Goal: Information Seeking & Learning: Learn about a topic

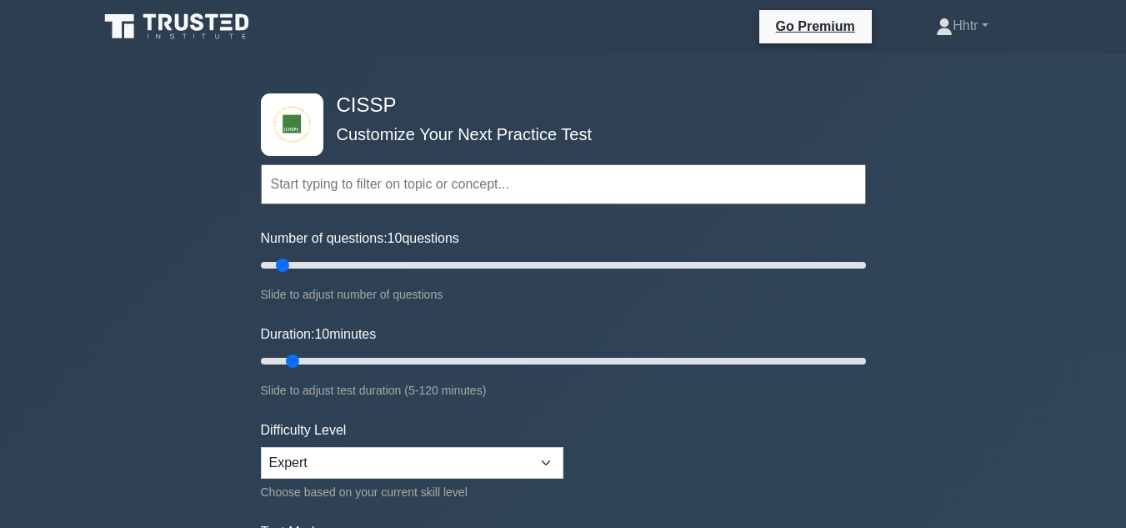
select select "expert"
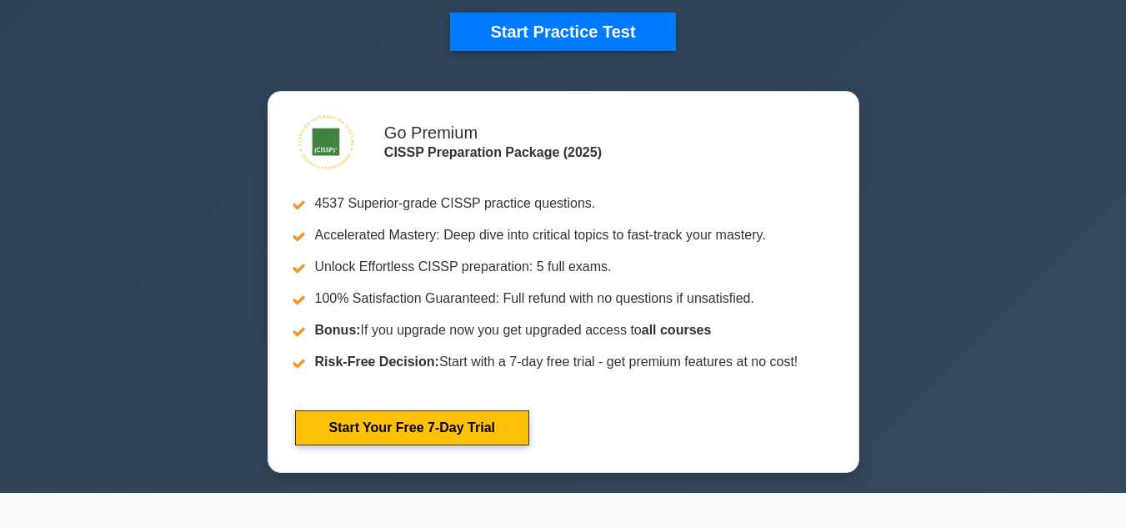
scroll to position [417, 0]
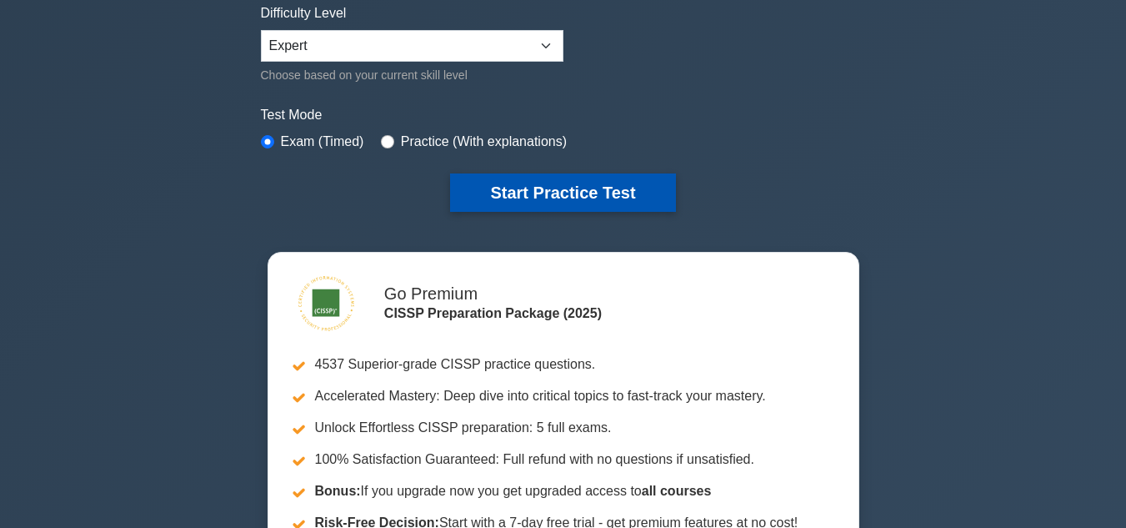
click at [609, 197] on button "Start Practice Test" at bounding box center [562, 192] width 225 height 38
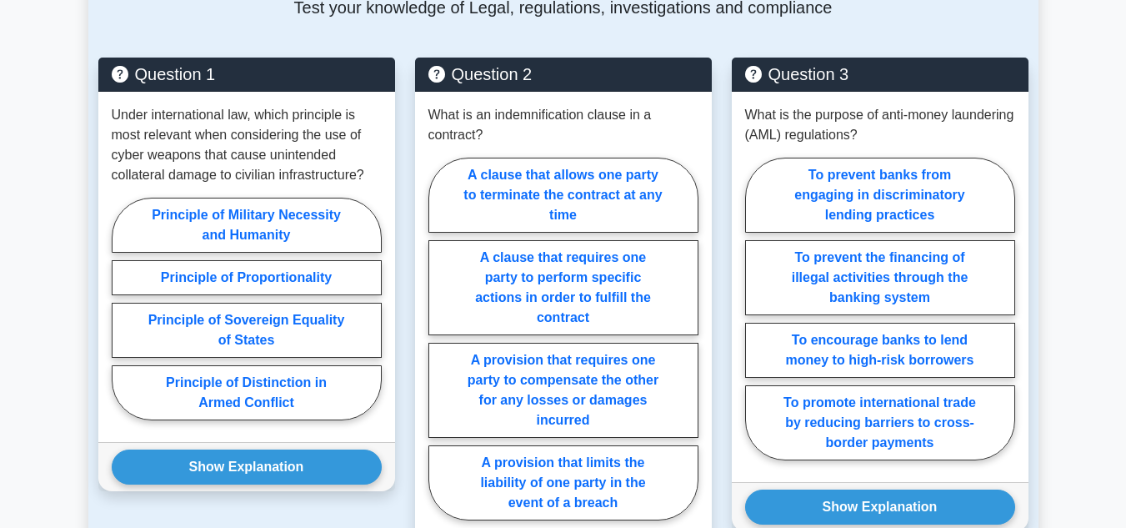
scroll to position [1417, 0]
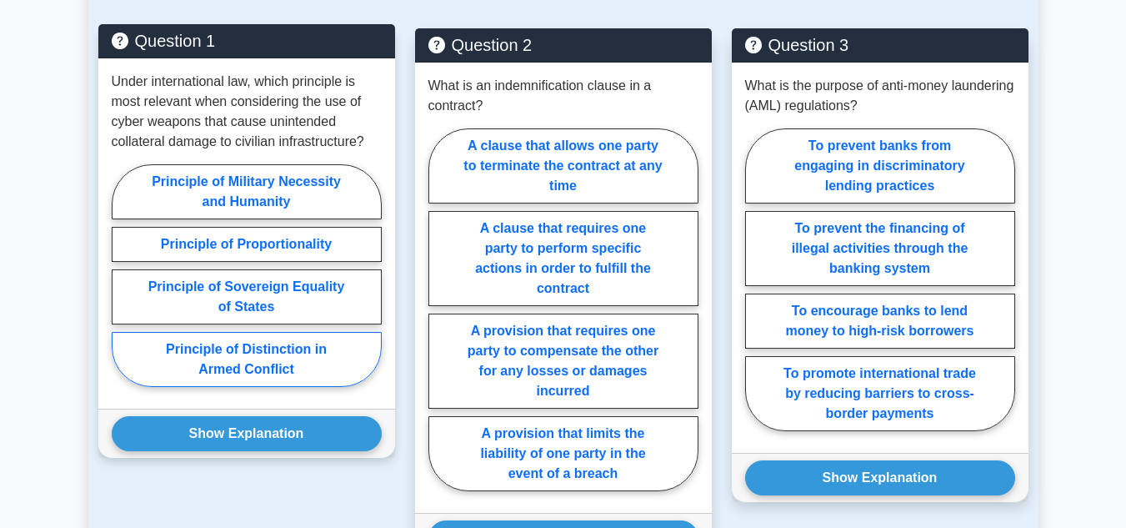
click at [268, 343] on label "Principle of Distinction in Armed Conflict" at bounding box center [247, 359] width 270 height 55
click at [123, 286] on input "Principle of Distinction in Armed Conflict" at bounding box center [117, 280] width 11 height 11
radio input "true"
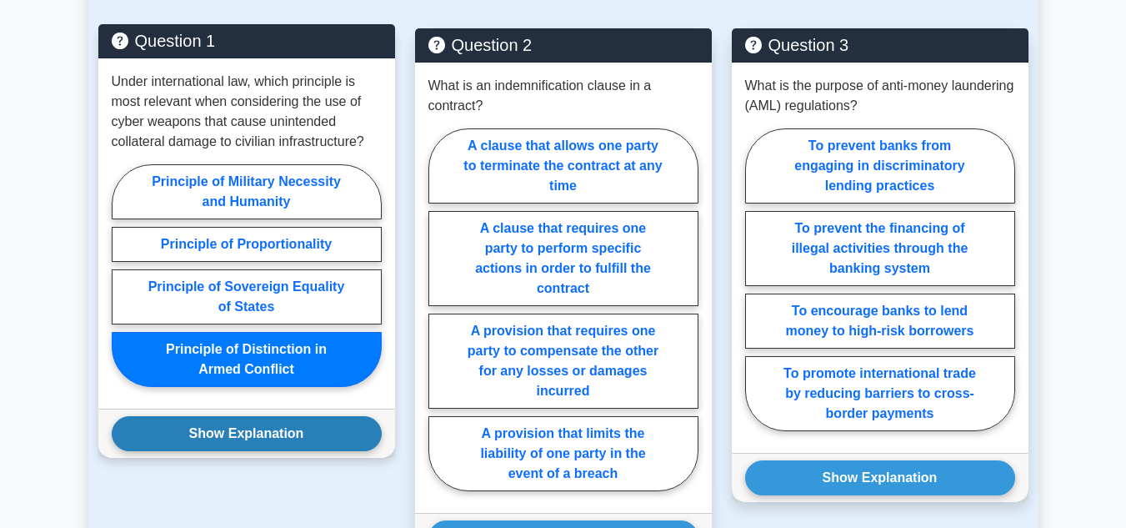
click at [259, 424] on button "Show Explanation" at bounding box center [247, 433] width 270 height 35
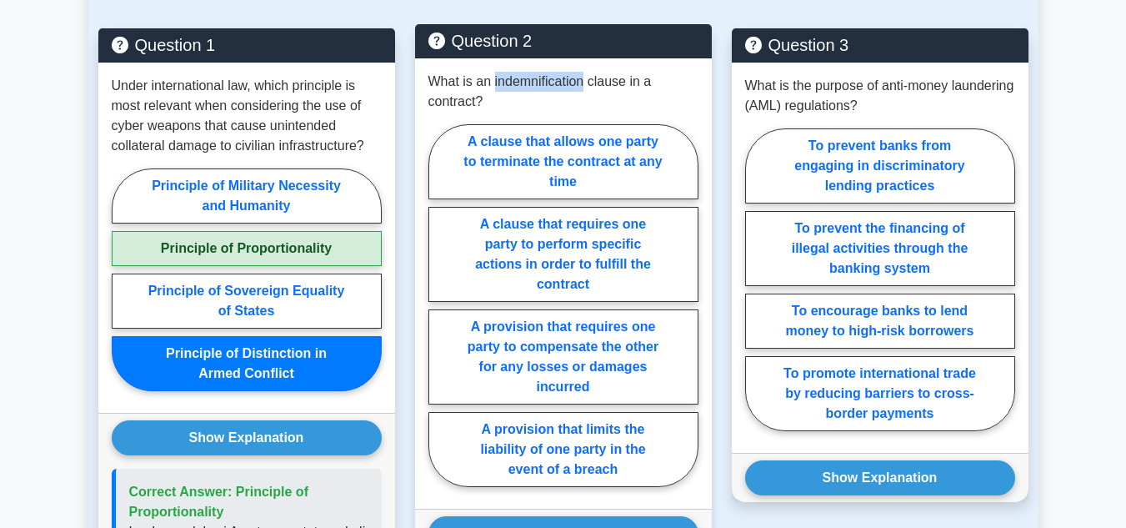
drag, startPoint x: 586, startPoint y: 63, endPoint x: 494, endPoint y: 59, distance: 92.6
click at [494, 72] on p "What is an indemnification clause in a contract?" at bounding box center [564, 92] width 270 height 40
copy p "indemnification"
click at [648, 309] on label "A provision that requires one party to compensate the other for any losses or d…" at bounding box center [564, 356] width 270 height 95
click at [439, 307] on input "A provision that requires one party to compensate the other for any losses or d…" at bounding box center [434, 310] width 11 height 11
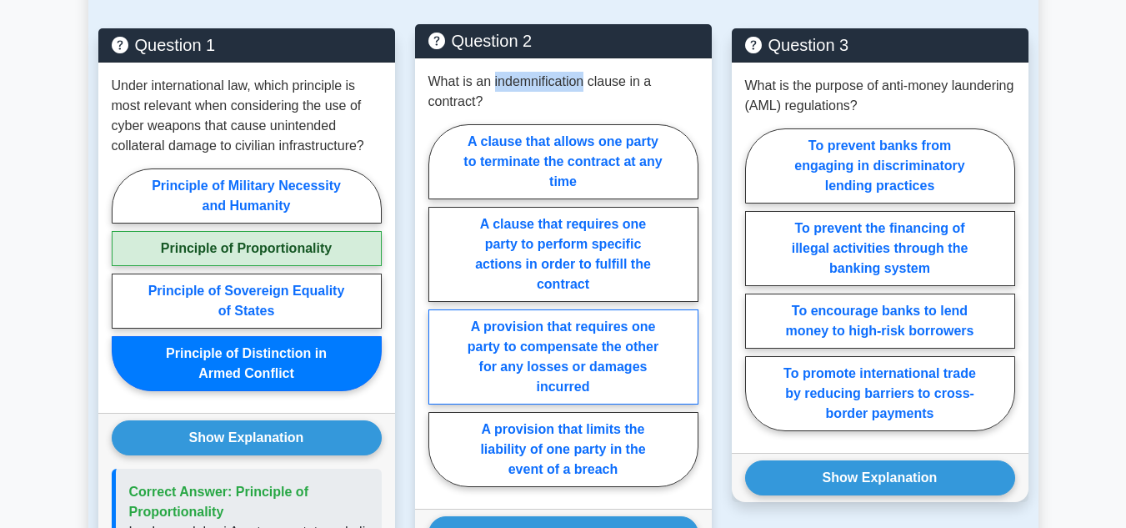
radio input "true"
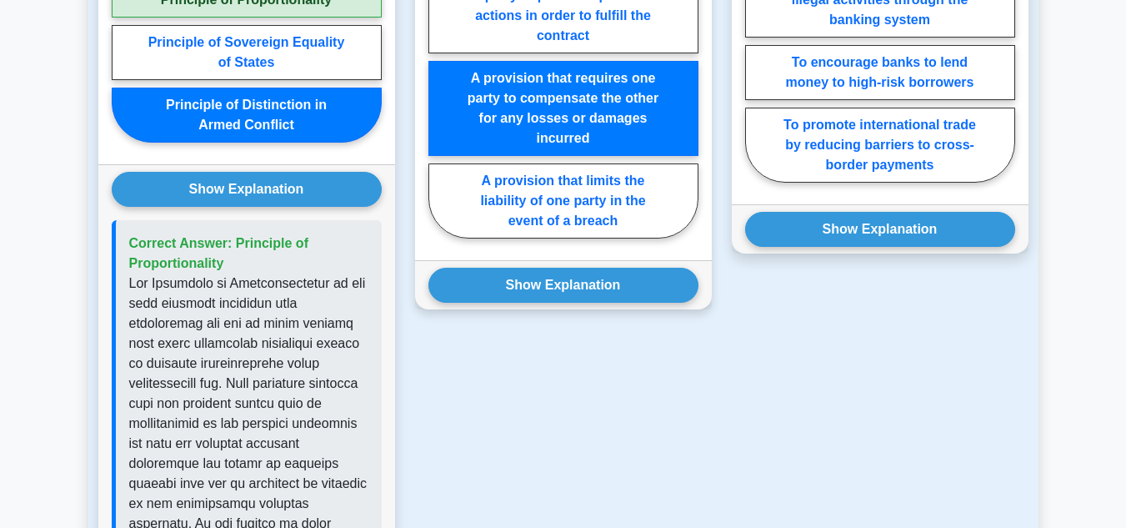
scroll to position [1667, 0]
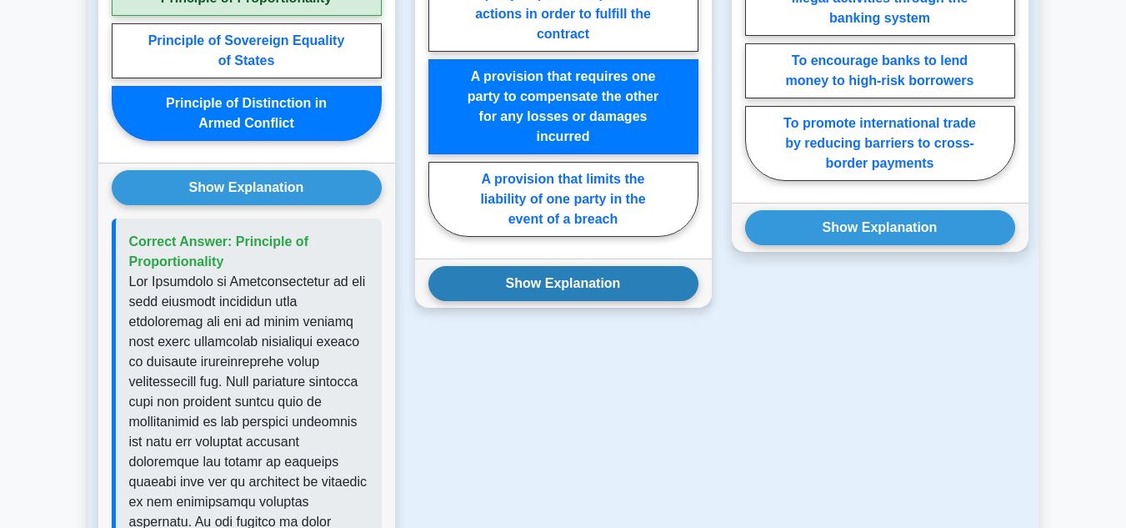
click at [648, 280] on button "Show Explanation" at bounding box center [564, 283] width 270 height 35
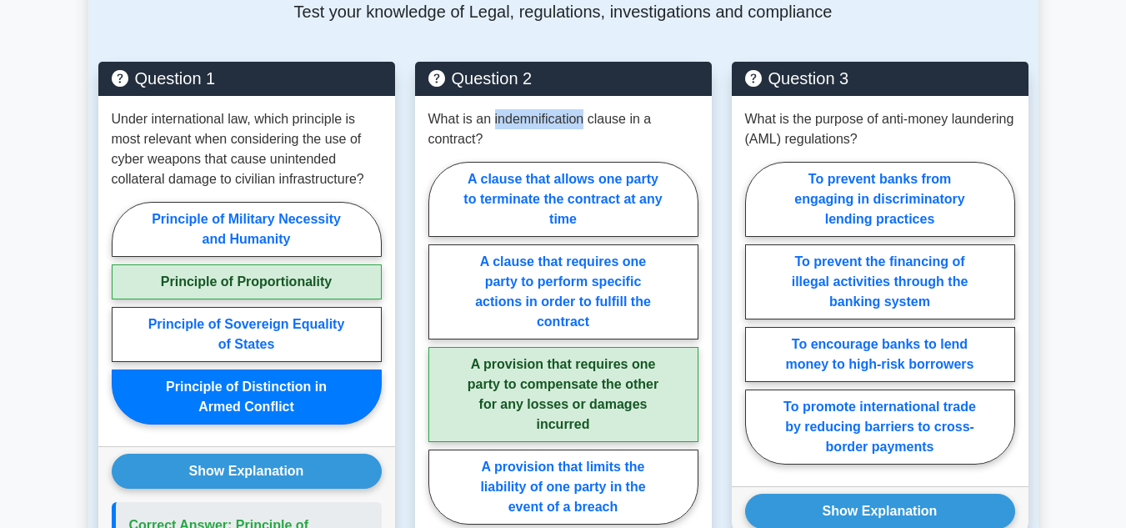
scroll to position [1334, 0]
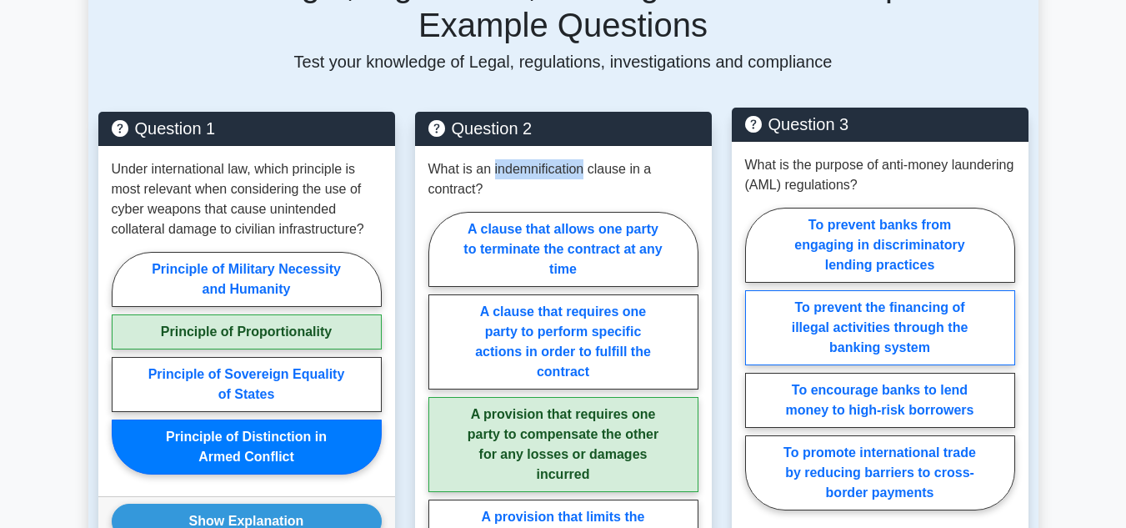
click at [906, 295] on label "To prevent the financing of illegal activities through the banking system" at bounding box center [880, 327] width 270 height 75
click at [756, 358] on input "To prevent the financing of illegal activities through the banking system" at bounding box center [750, 363] width 11 height 11
radio input "true"
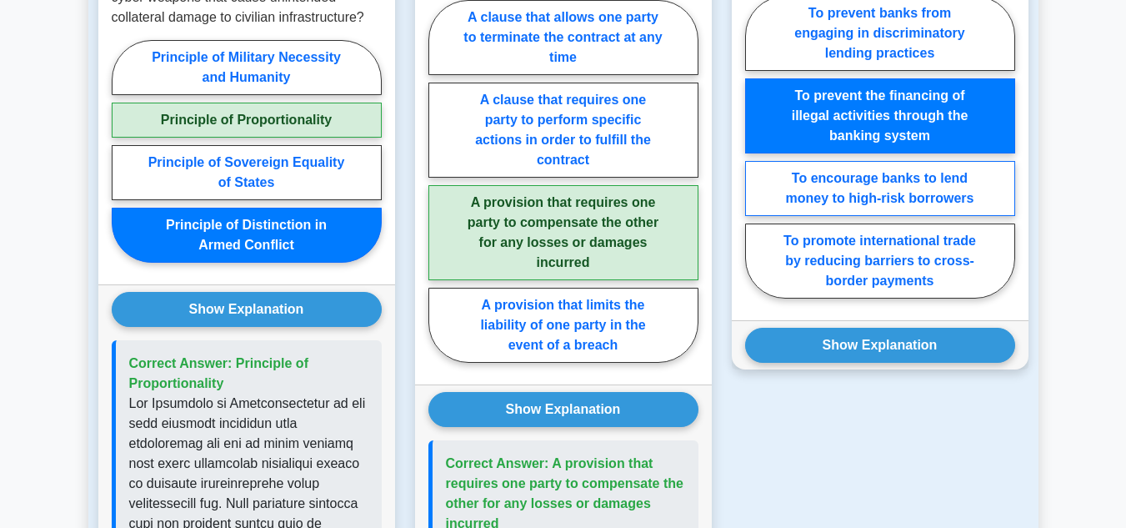
scroll to position [1584, 0]
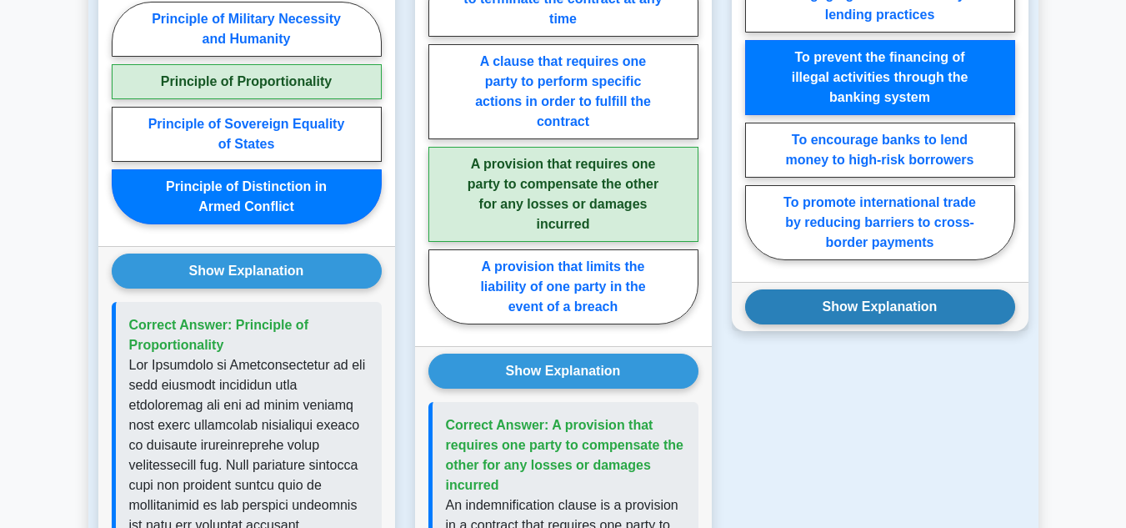
click at [905, 289] on button "Show Explanation" at bounding box center [880, 306] width 270 height 35
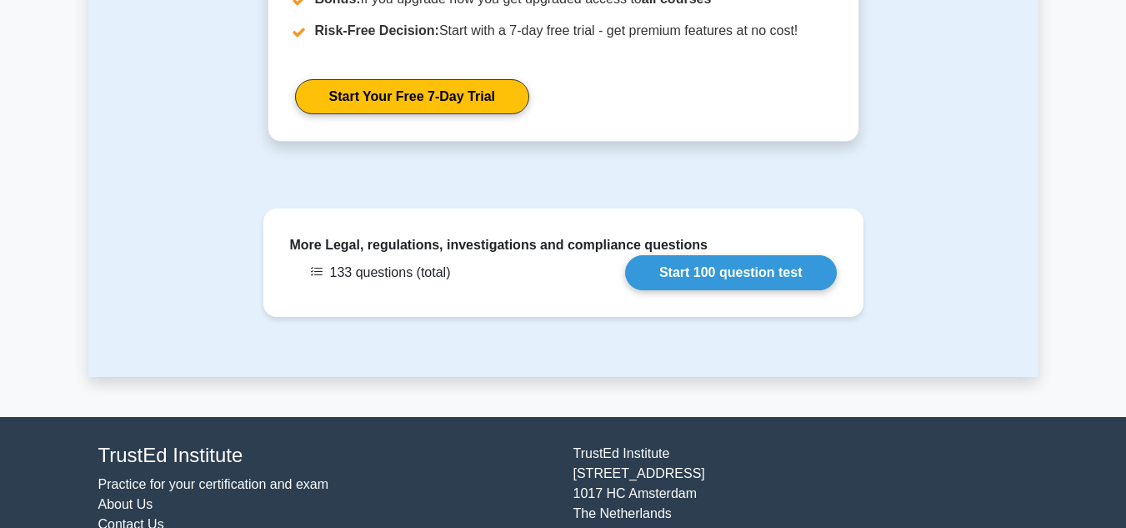
scroll to position [3085, 0]
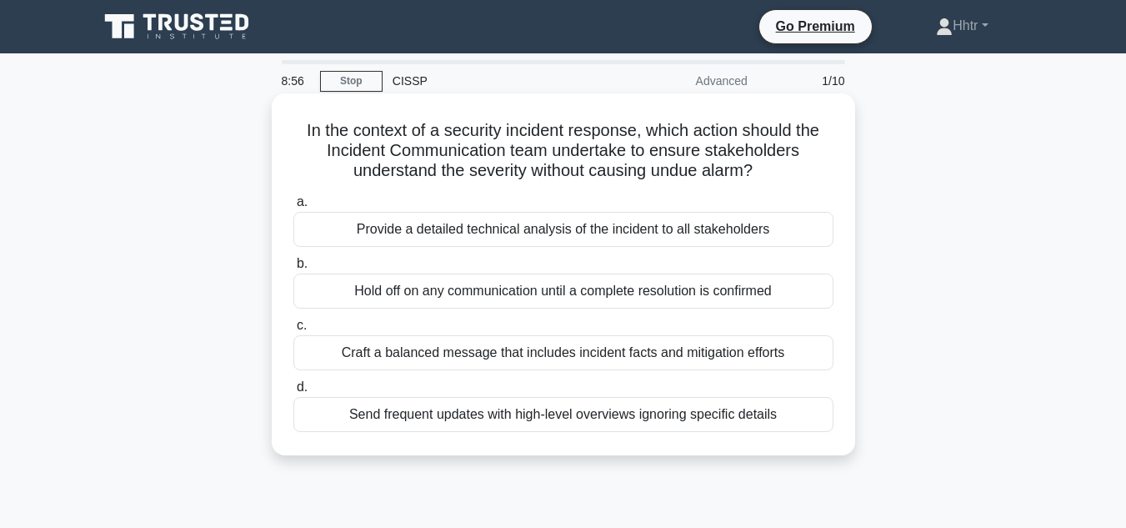
click at [618, 238] on div "Provide a detailed technical analysis of the incident to all stakeholders" at bounding box center [563, 229] width 540 height 35
click at [293, 208] on input "a. Provide a detailed technical analysis of the incident to all stakeholders" at bounding box center [293, 202] width 0 height 11
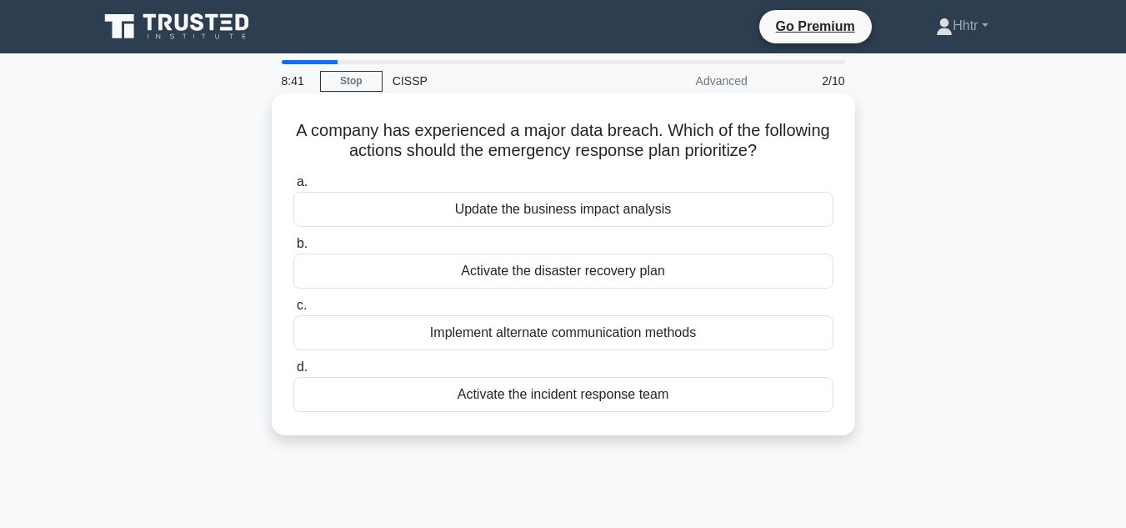
click at [564, 402] on div "Activate the incident response team" at bounding box center [563, 394] width 540 height 35
click at [293, 373] on input "d. Activate the incident response team" at bounding box center [293, 367] width 0 height 11
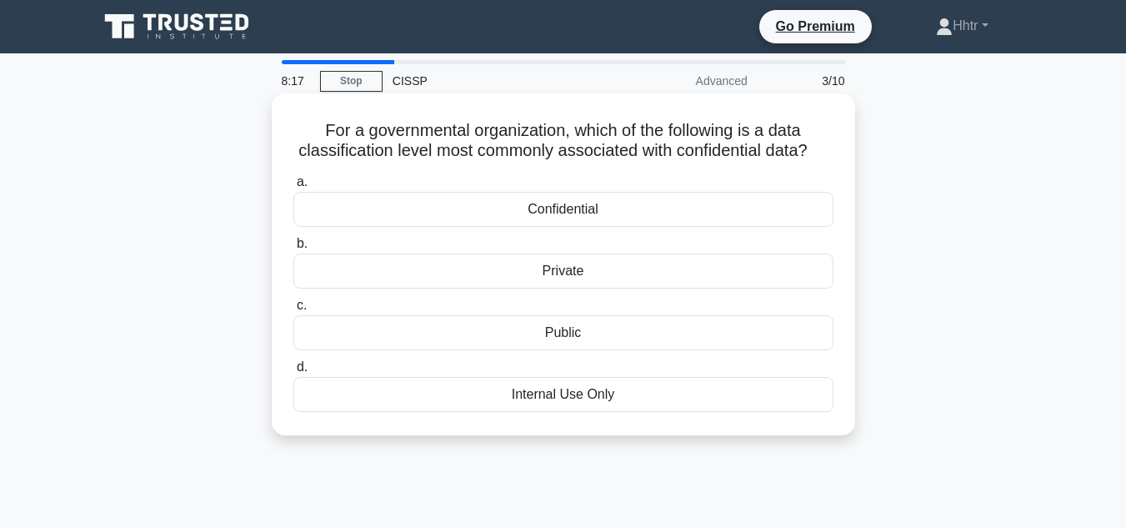
click at [607, 227] on div "Confidential" at bounding box center [563, 209] width 540 height 35
click at [293, 188] on input "a. Confidential" at bounding box center [293, 182] width 0 height 11
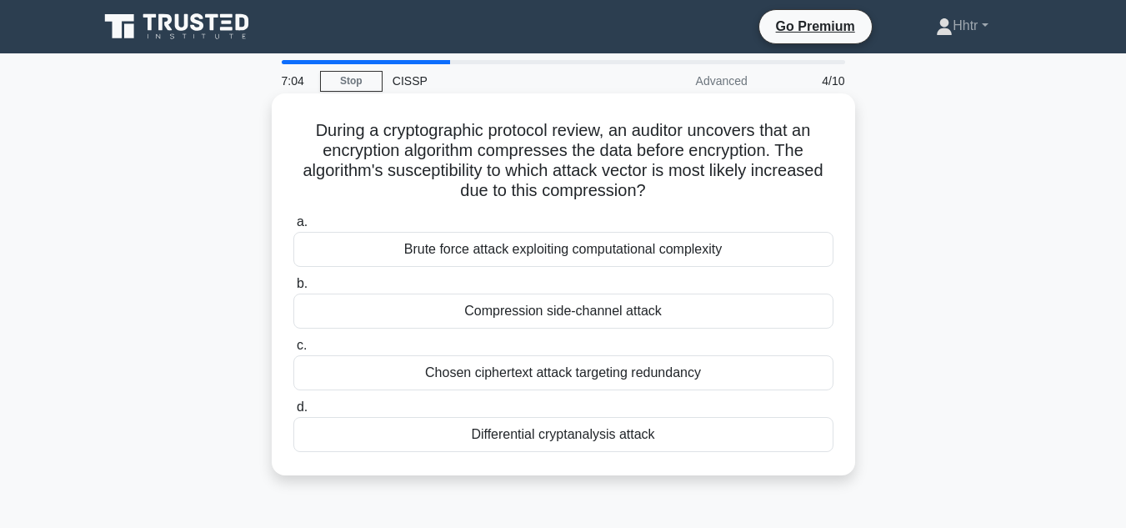
click at [514, 435] on div "Differential cryptanalysis attack" at bounding box center [563, 434] width 540 height 35
click at [293, 413] on input "d. Differential cryptanalysis attack" at bounding box center [293, 407] width 0 height 11
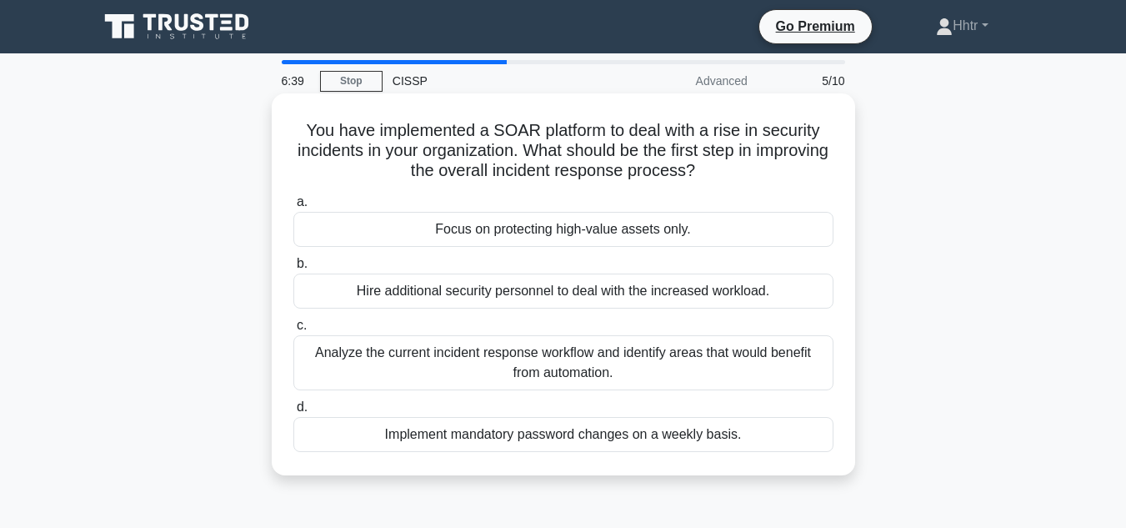
click at [569, 372] on div "Analyze the current incident response workflow and identify areas that would be…" at bounding box center [563, 362] width 540 height 55
click at [293, 331] on input "c. Analyze the current incident response workflow and identify areas that would…" at bounding box center [293, 325] width 0 height 11
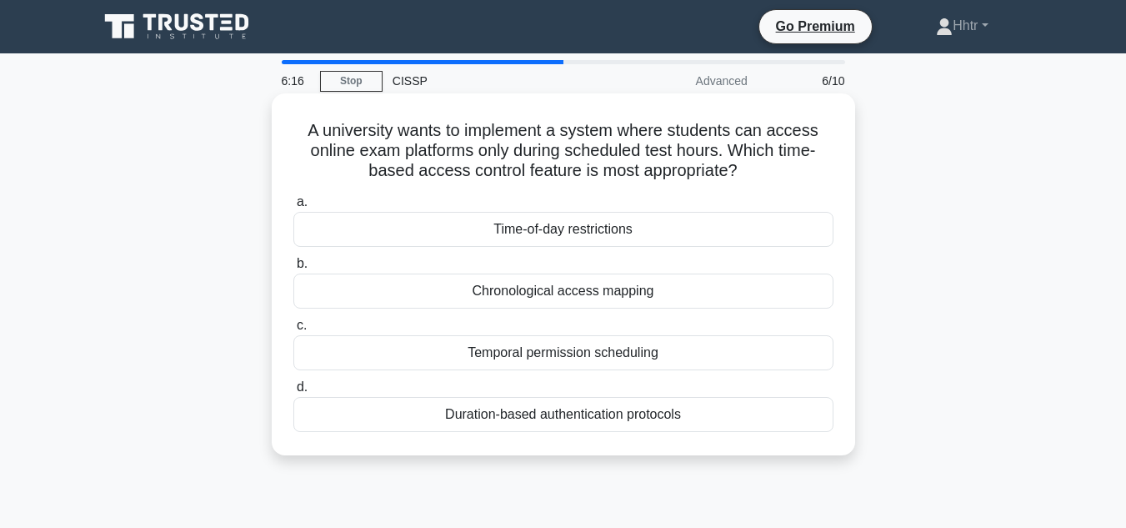
click at [545, 412] on div "Duration-based authentication protocols" at bounding box center [563, 414] width 540 height 35
click at [293, 393] on input "d. Duration-based authentication protocols" at bounding box center [293, 387] width 0 height 11
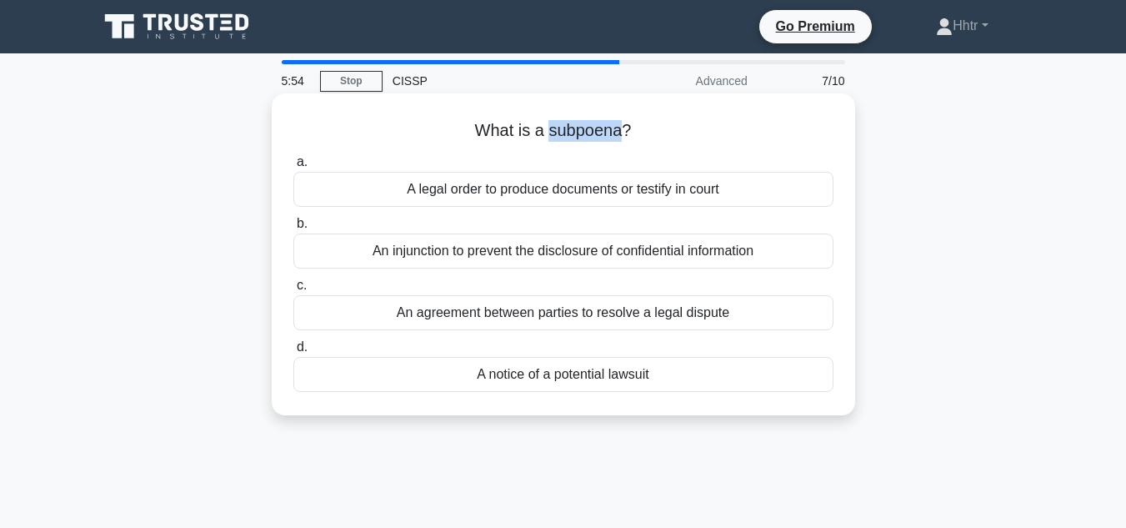
drag, startPoint x: 549, startPoint y: 133, endPoint x: 619, endPoint y: 134, distance: 69.2
click at [619, 134] on h5 "What is a subpoena? .spinner_0XTQ{transform-origin:center;animation:spinner_y6G…" at bounding box center [564, 131] width 544 height 22
copy h5 "subpoena"
click at [657, 191] on div "A legal order to produce documents or testify in court" at bounding box center [563, 189] width 540 height 35
click at [293, 168] on input "a. A legal order to produce documents or testify in court" at bounding box center [293, 162] width 0 height 11
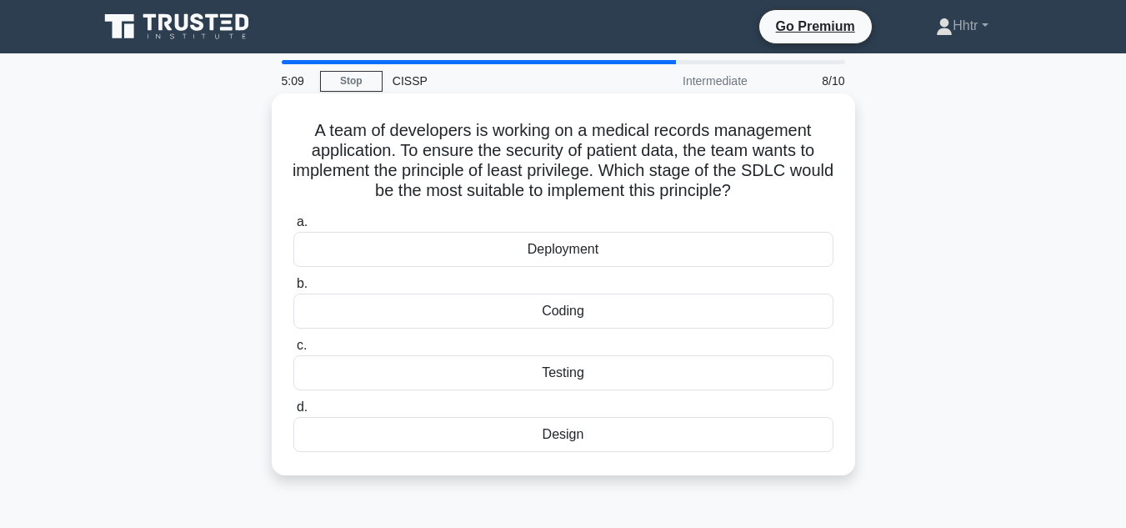
click at [566, 438] on div "Design" at bounding box center [563, 434] width 540 height 35
click at [293, 413] on input "d. Design" at bounding box center [293, 407] width 0 height 11
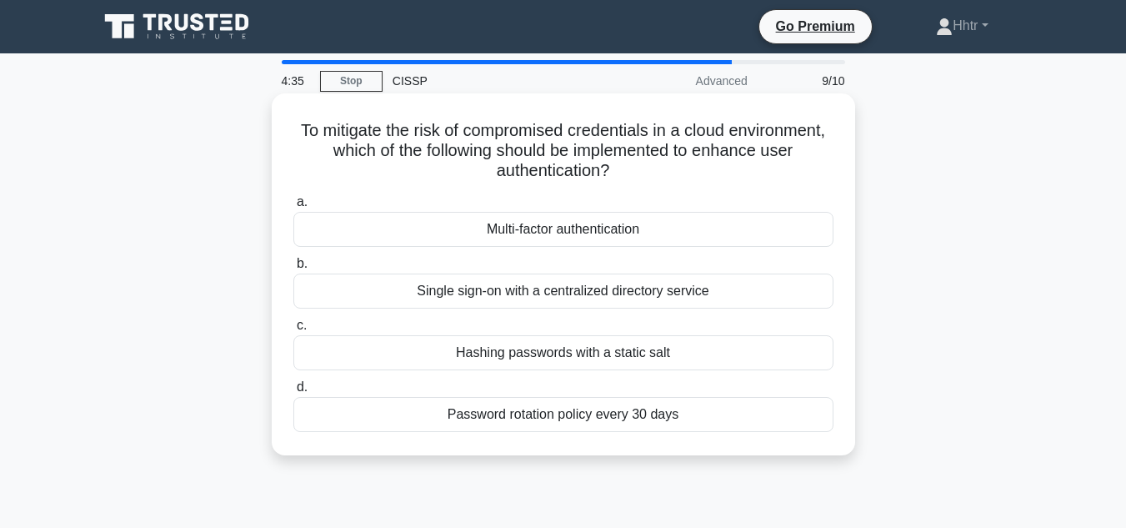
click at [530, 222] on div "Multi-factor authentication" at bounding box center [563, 229] width 540 height 35
click at [293, 208] on input "a. Multi-factor authentication" at bounding box center [293, 202] width 0 height 11
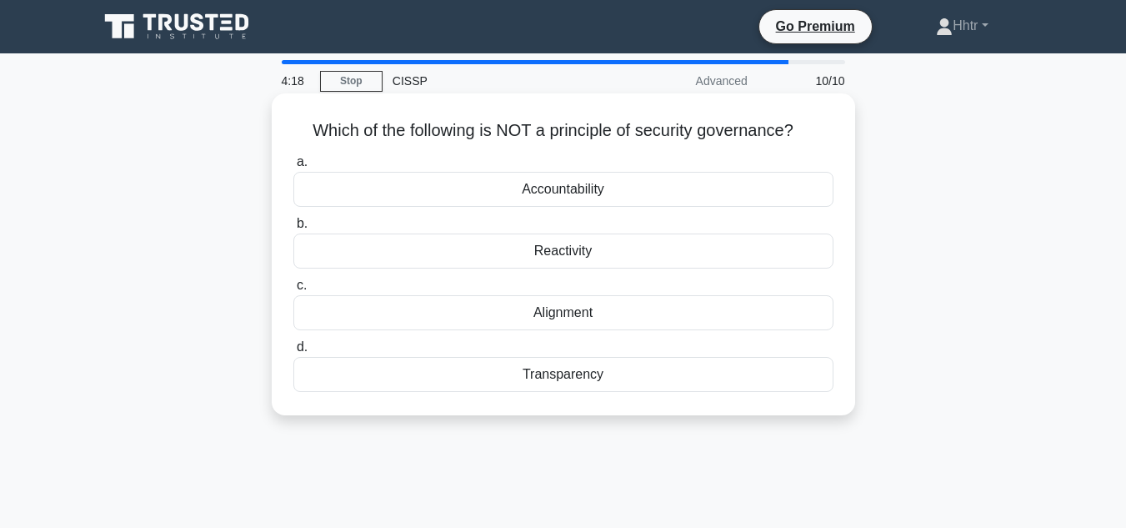
click at [540, 384] on div "Transparency" at bounding box center [563, 374] width 540 height 35
click at [293, 353] on input "d. Transparency" at bounding box center [293, 347] width 0 height 11
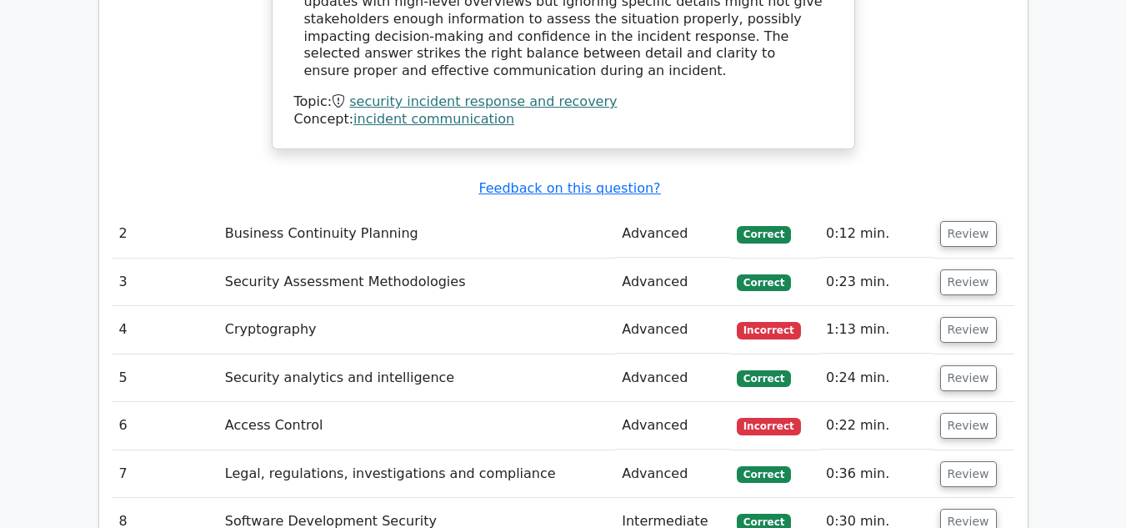
scroll to position [2334, 0]
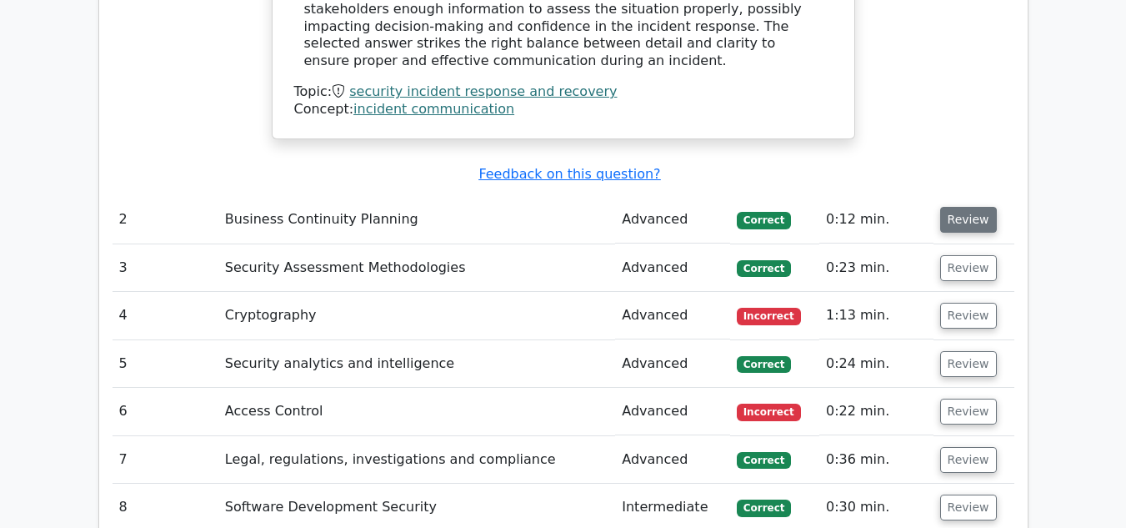
click at [977, 207] on button "Review" at bounding box center [968, 220] width 57 height 26
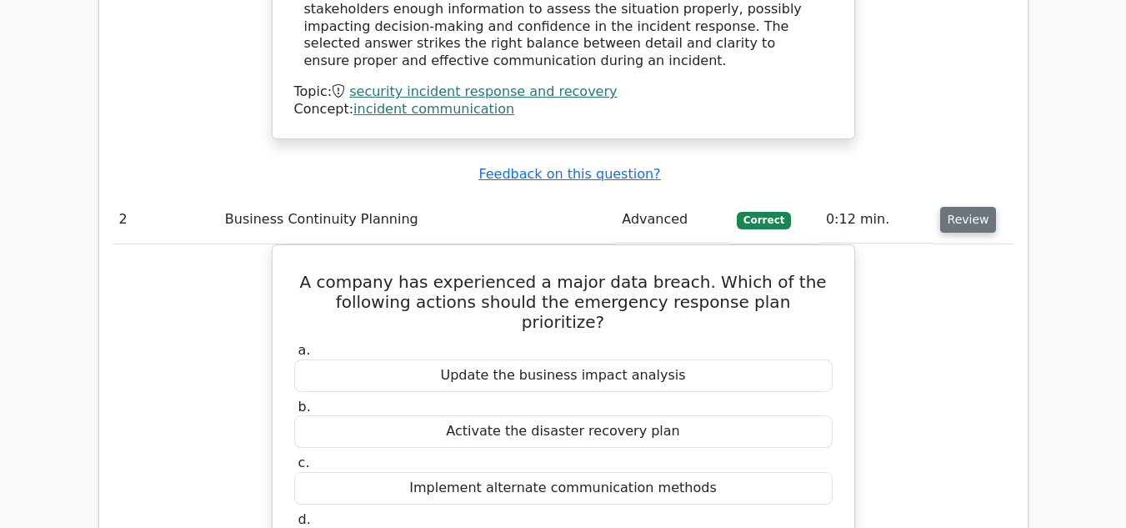
click at [977, 207] on button "Review" at bounding box center [968, 220] width 57 height 26
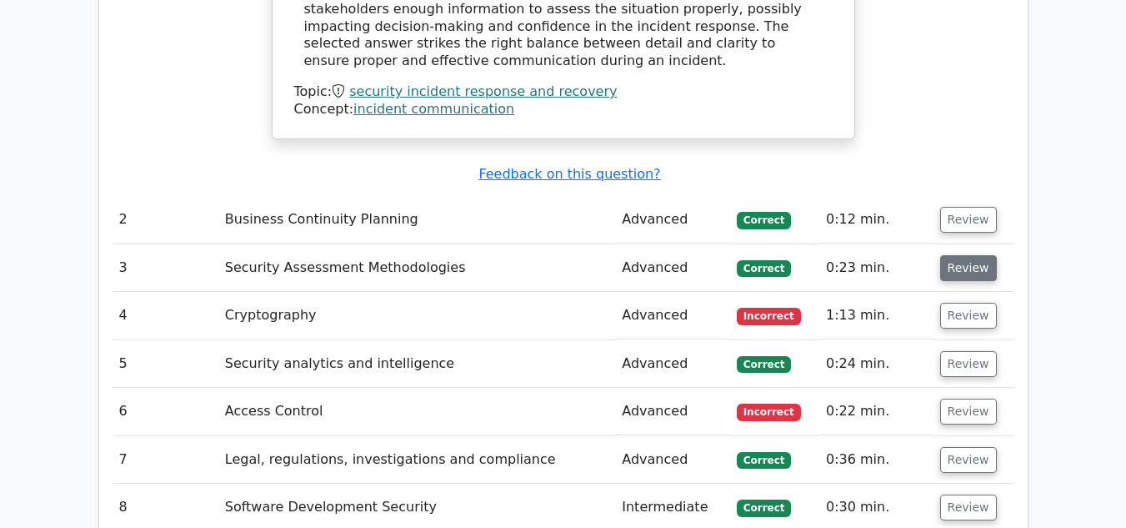
click at [962, 255] on button "Review" at bounding box center [968, 268] width 57 height 26
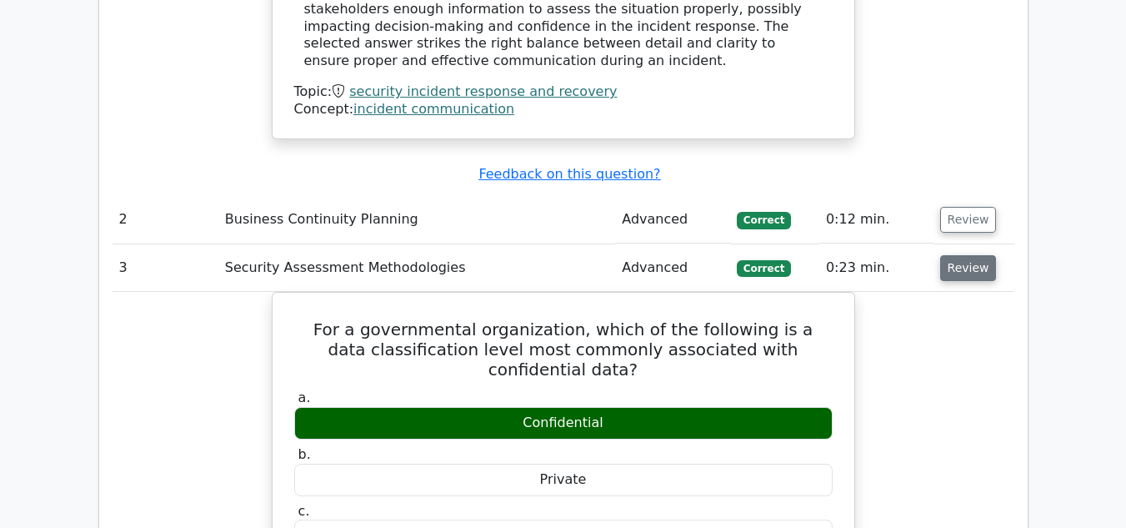
click at [962, 255] on button "Review" at bounding box center [968, 268] width 57 height 26
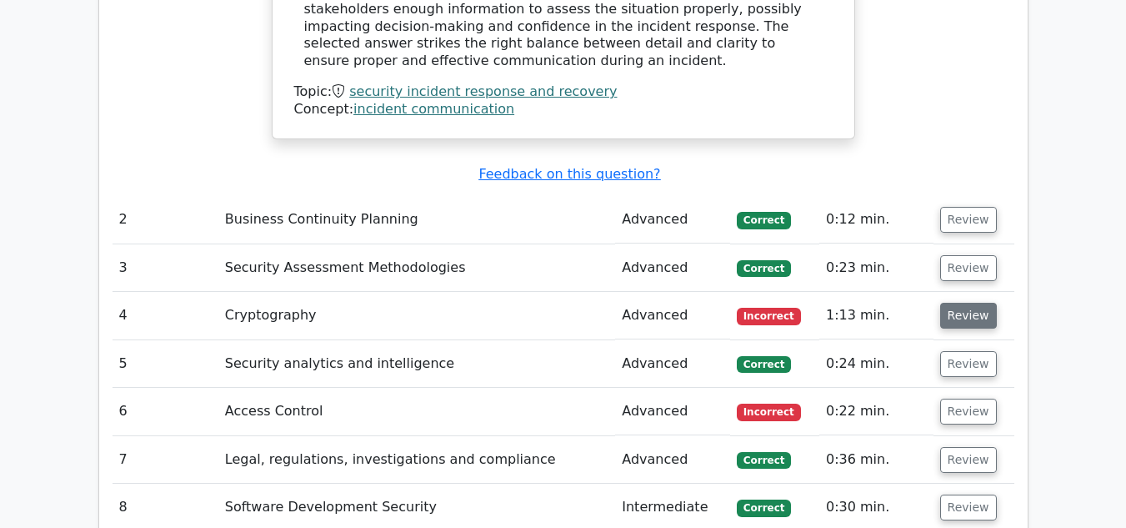
click at [940, 303] on button "Review" at bounding box center [968, 316] width 57 height 26
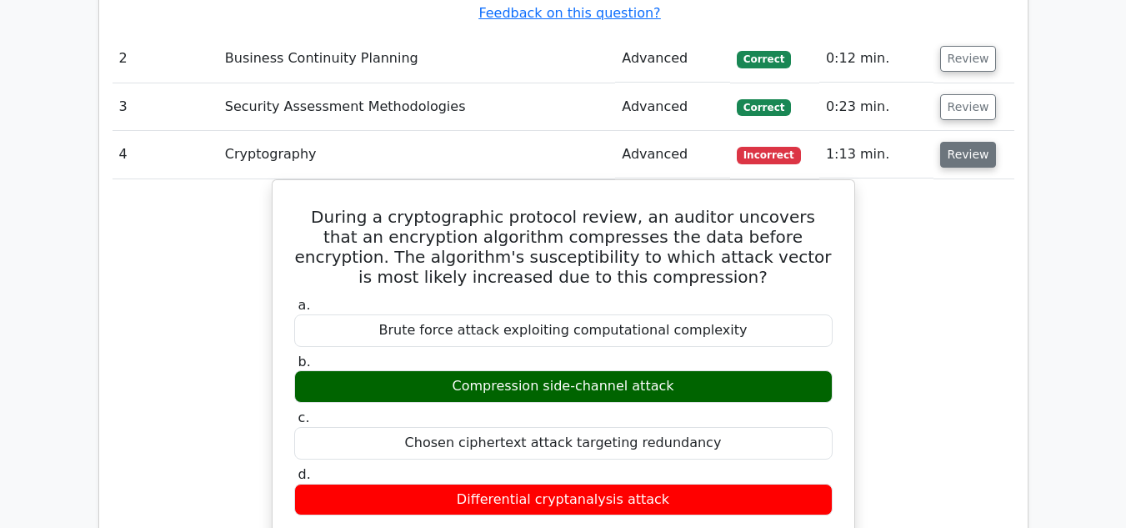
scroll to position [2501, 0]
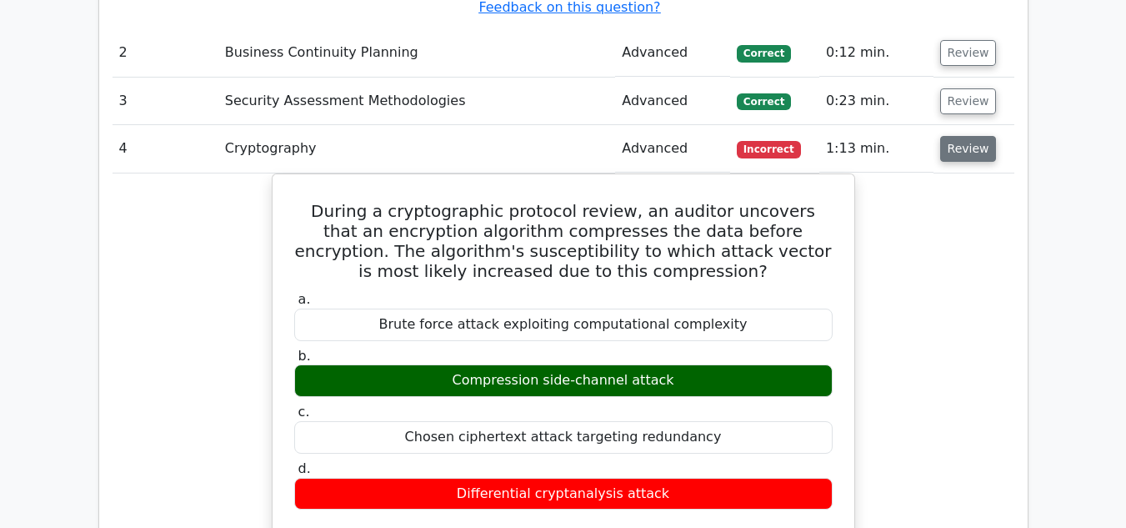
click at [950, 136] on button "Review" at bounding box center [968, 149] width 57 height 26
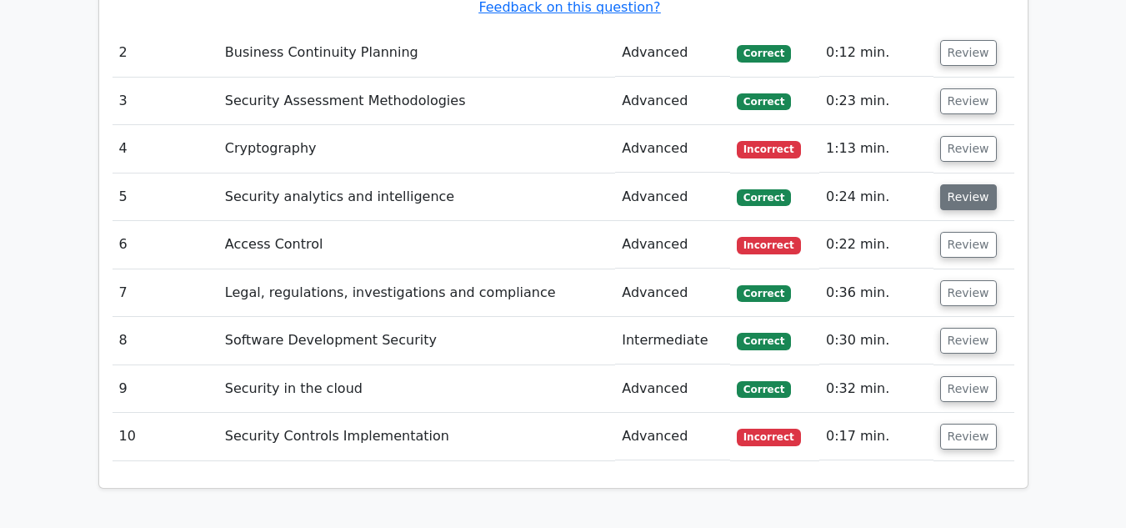
click at [957, 184] on button "Review" at bounding box center [968, 197] width 57 height 26
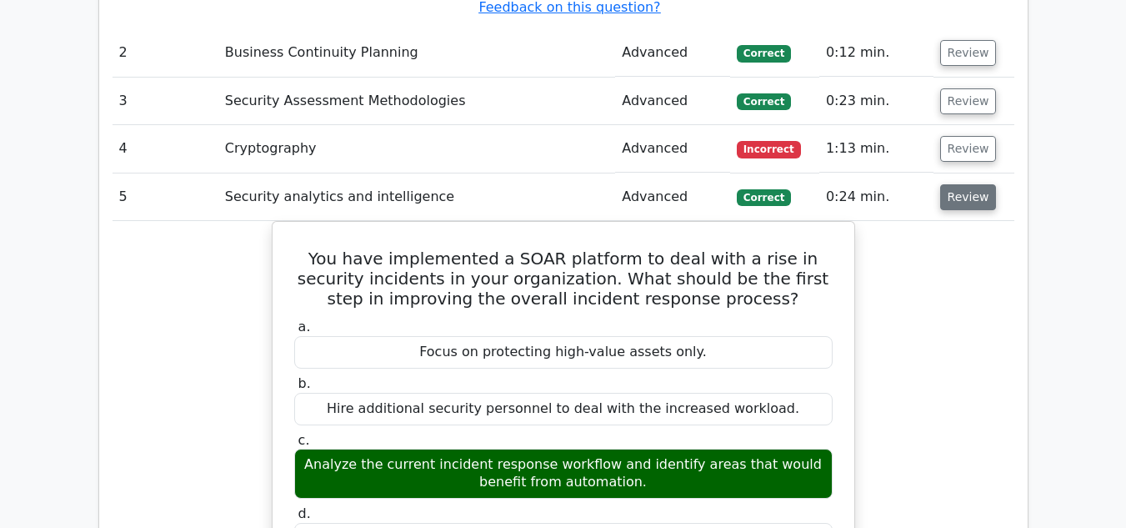
click at [957, 184] on button "Review" at bounding box center [968, 197] width 57 height 26
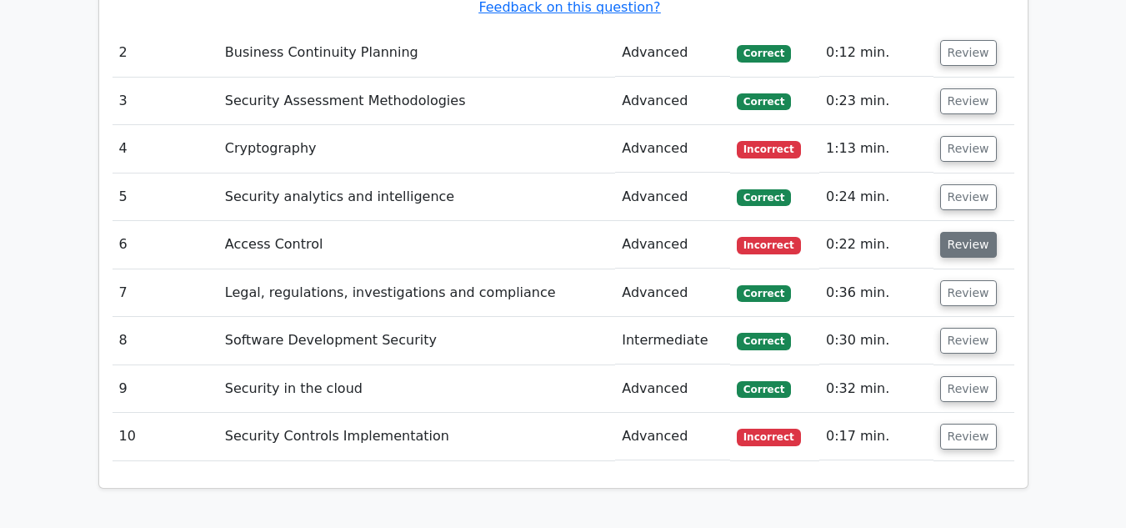
click at [954, 232] on button "Review" at bounding box center [968, 245] width 57 height 26
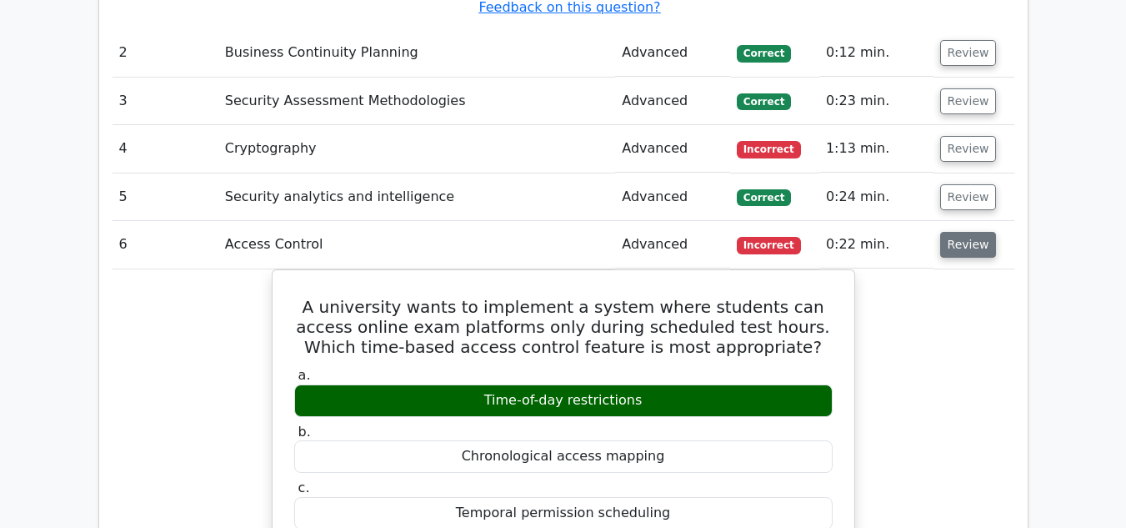
click at [954, 232] on button "Review" at bounding box center [968, 245] width 57 height 26
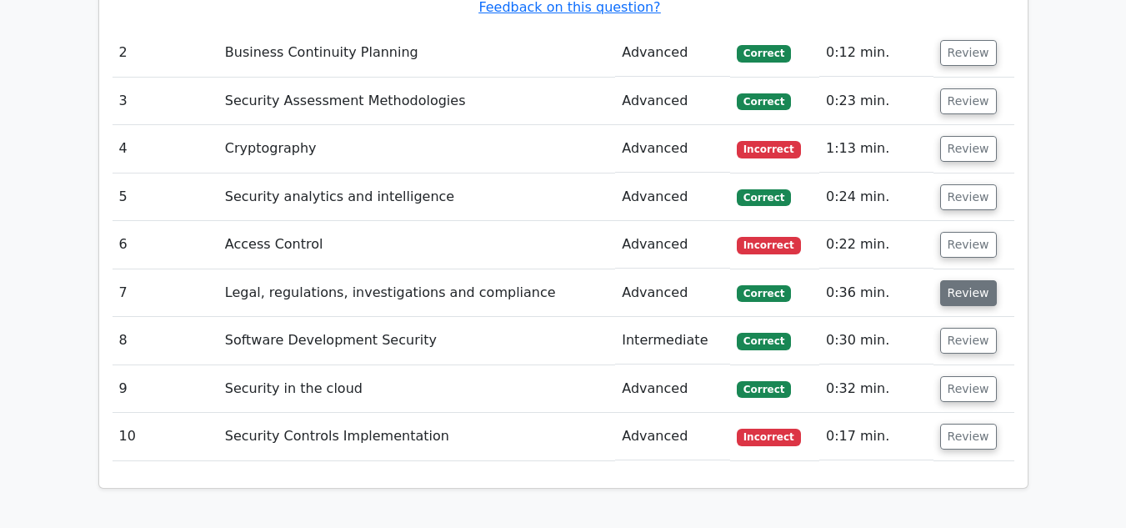
click at [966, 280] on button "Review" at bounding box center [968, 293] width 57 height 26
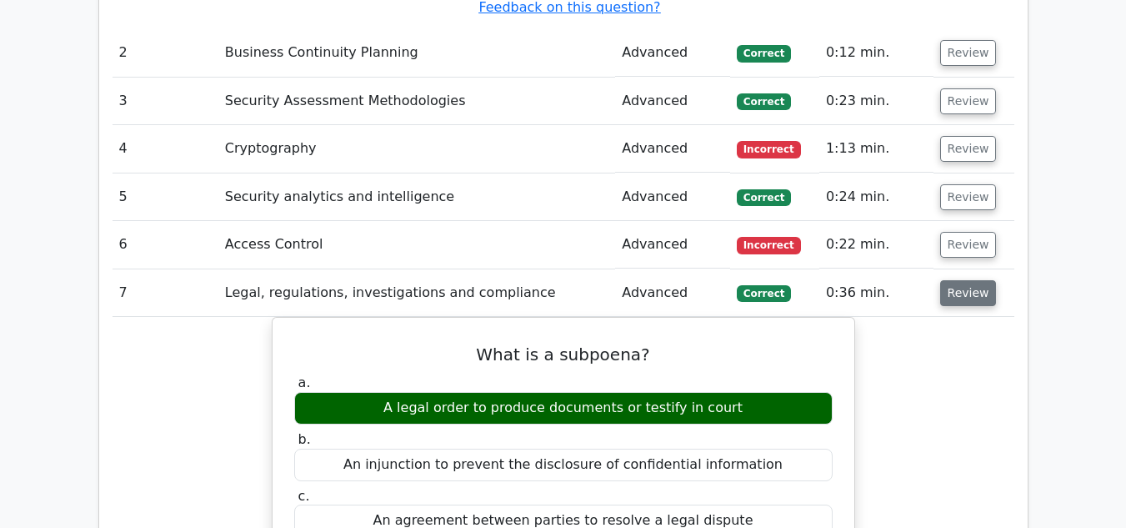
click at [966, 280] on button "Review" at bounding box center [968, 293] width 57 height 26
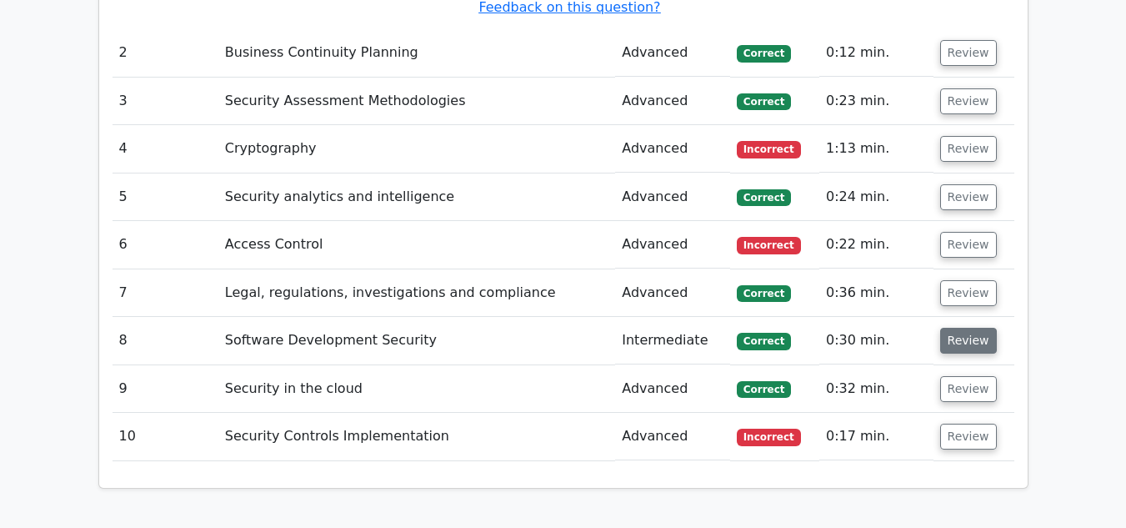
click at [970, 328] on button "Review" at bounding box center [968, 341] width 57 height 26
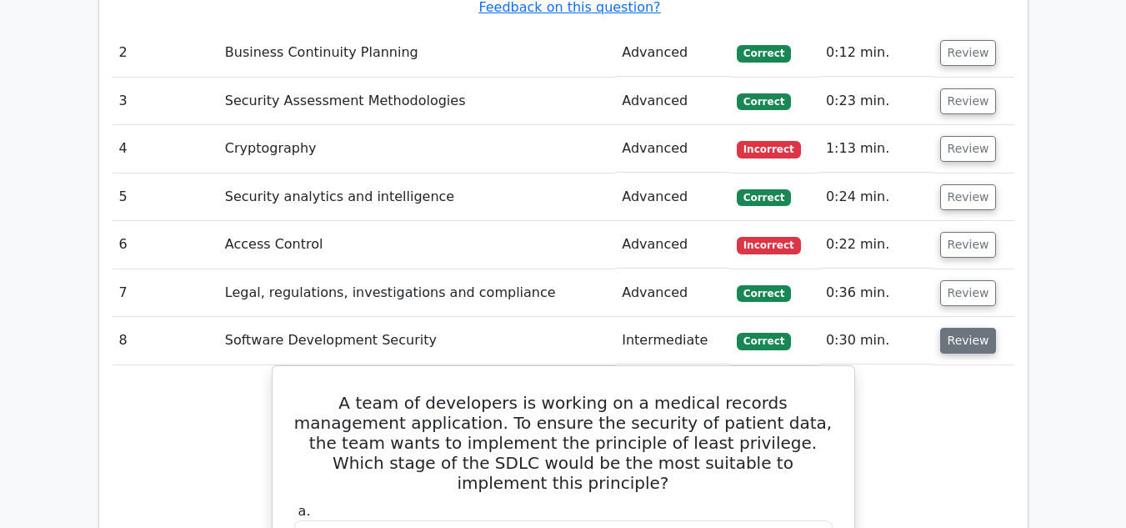
click at [959, 328] on button "Review" at bounding box center [968, 341] width 57 height 26
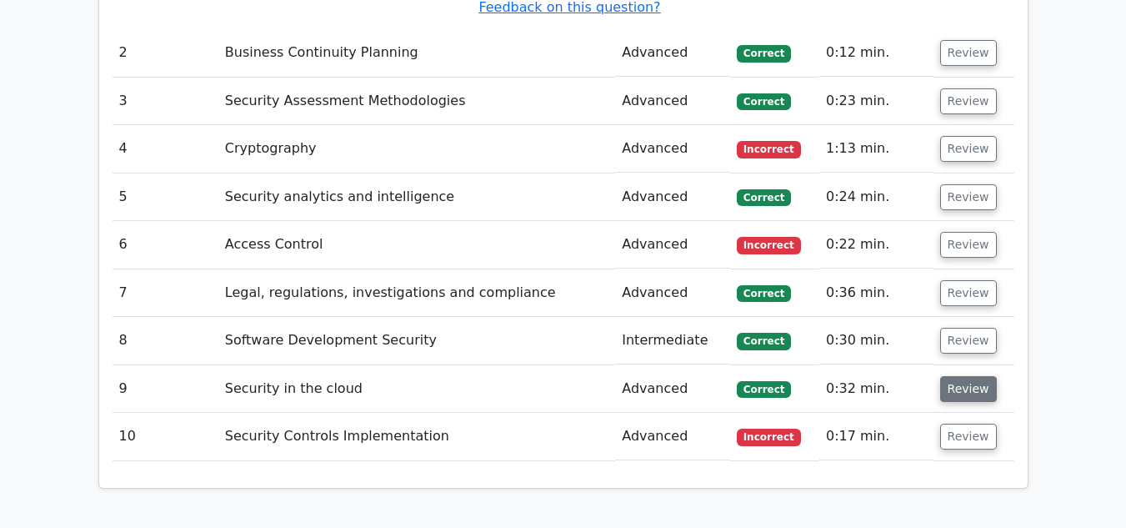
click at [966, 376] on button "Review" at bounding box center [968, 389] width 57 height 26
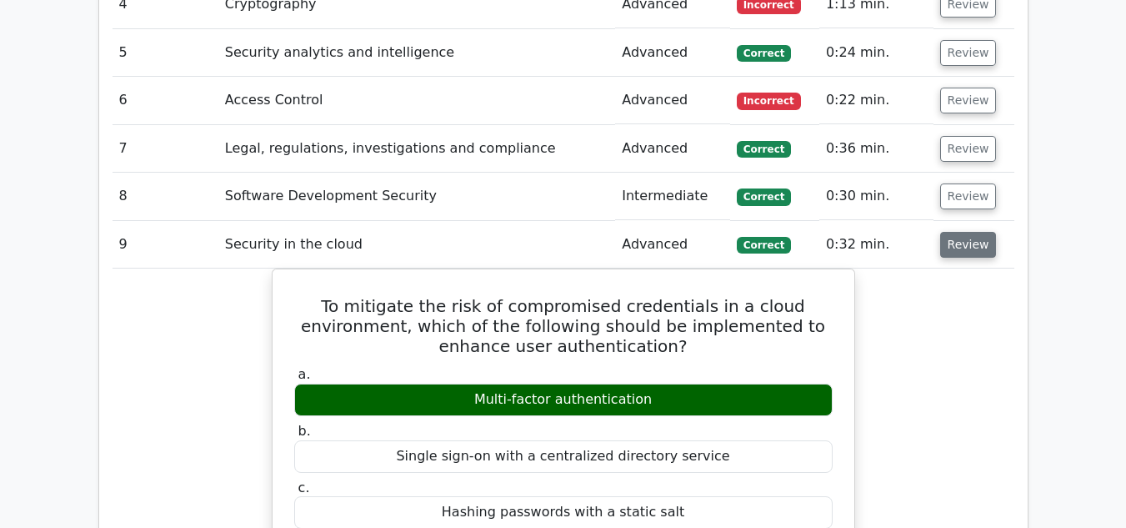
scroll to position [2668, 0]
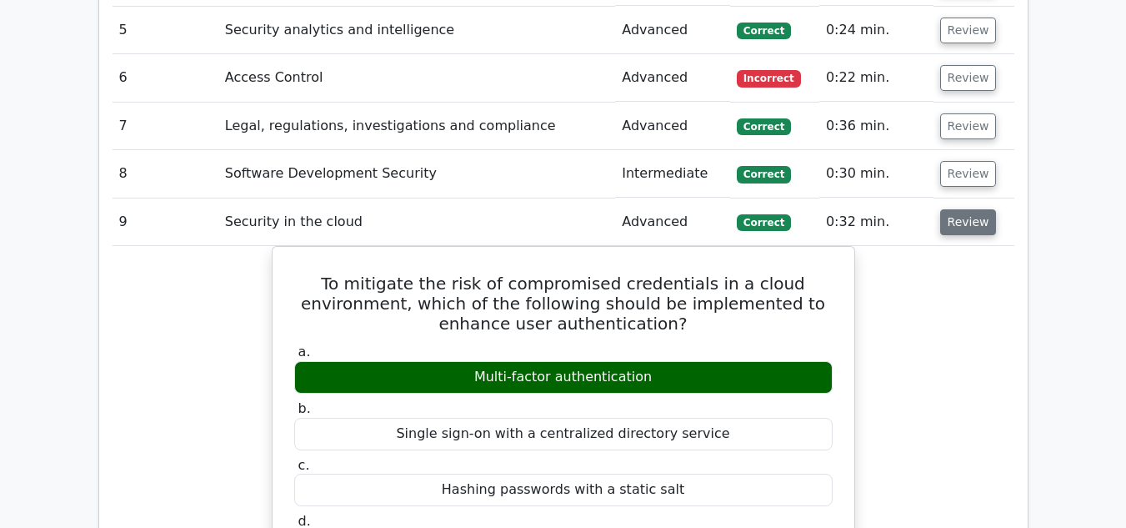
click at [954, 209] on button "Review" at bounding box center [968, 222] width 57 height 26
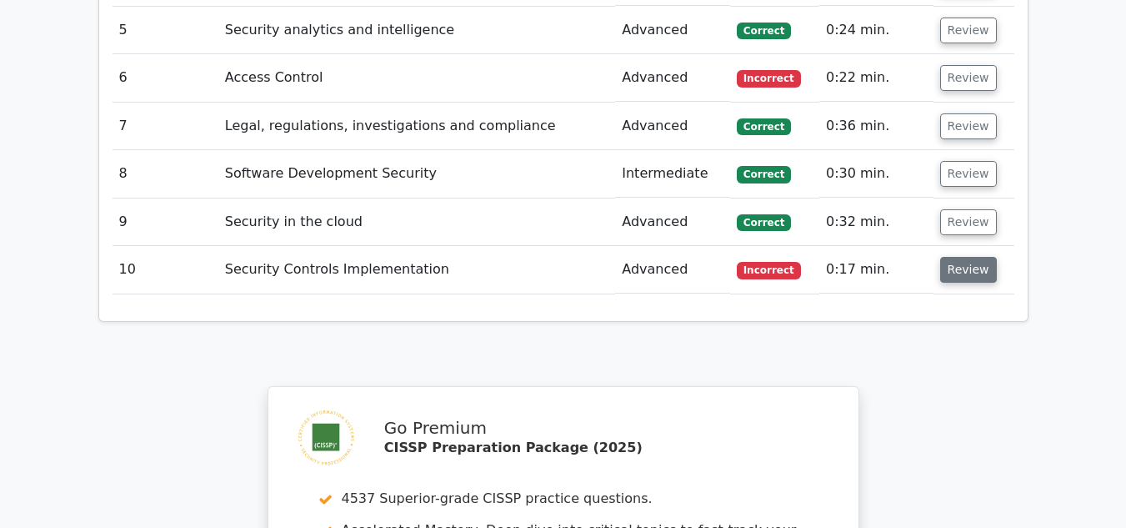
click at [950, 257] on button "Review" at bounding box center [968, 270] width 57 height 26
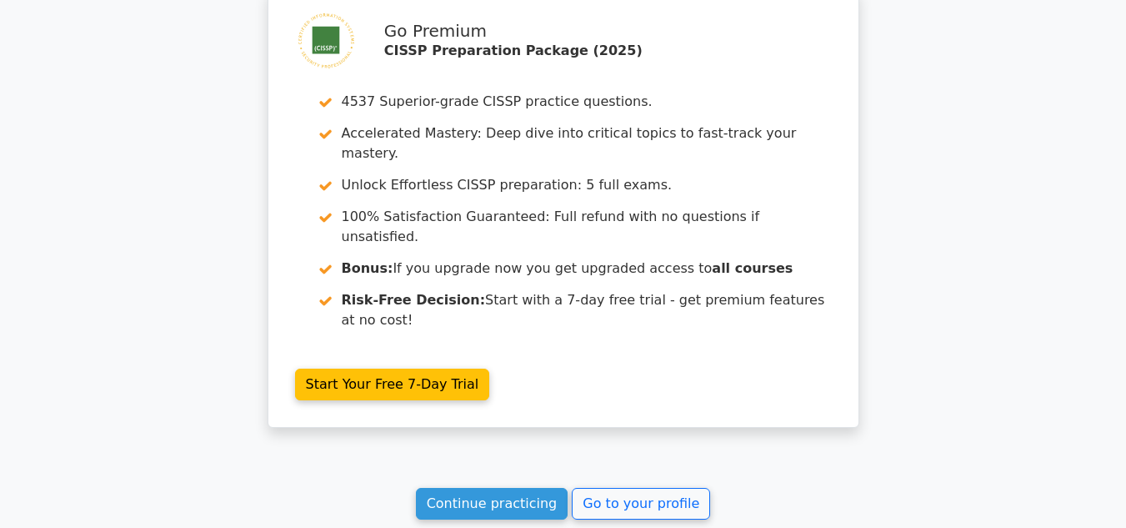
scroll to position [3752, 0]
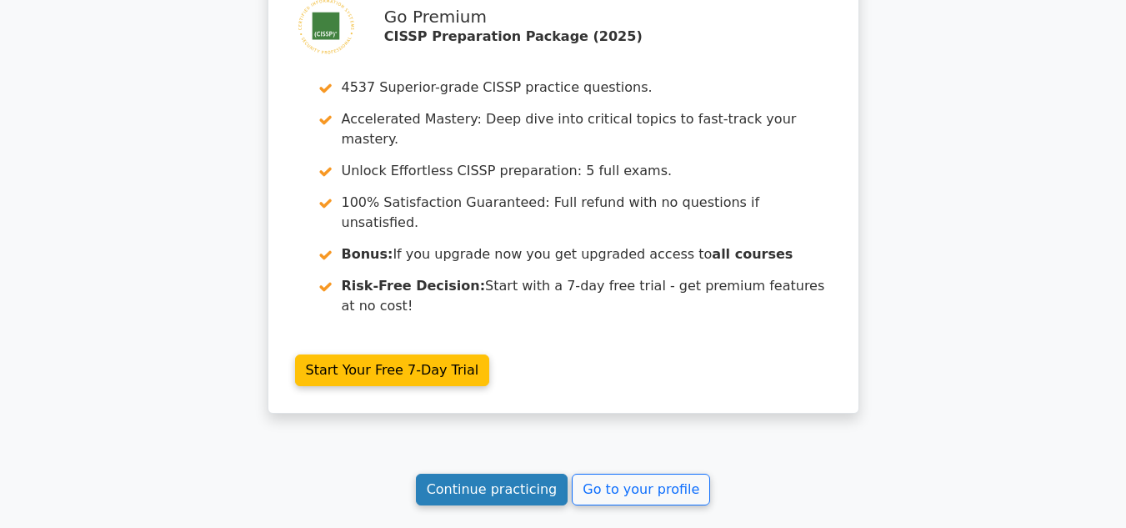
click at [523, 474] on link "Continue practicing" at bounding box center [492, 490] width 153 height 32
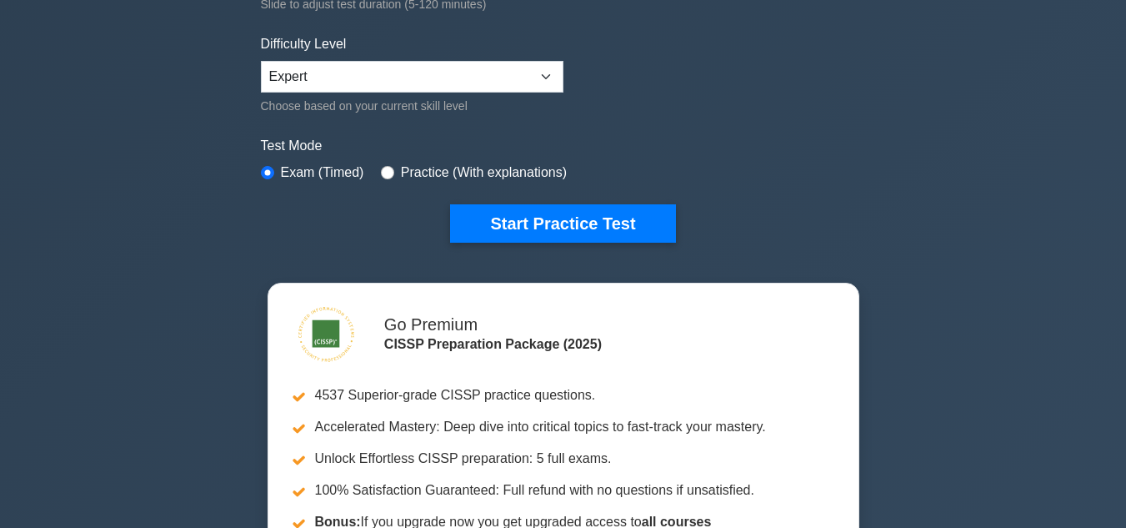
scroll to position [417, 0]
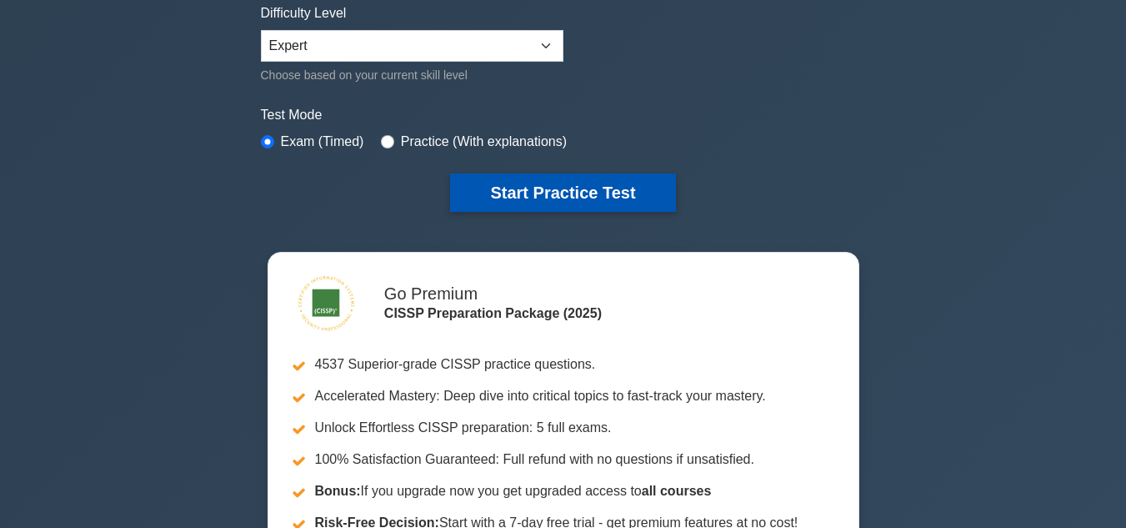
click at [589, 198] on button "Start Practice Test" at bounding box center [562, 192] width 225 height 38
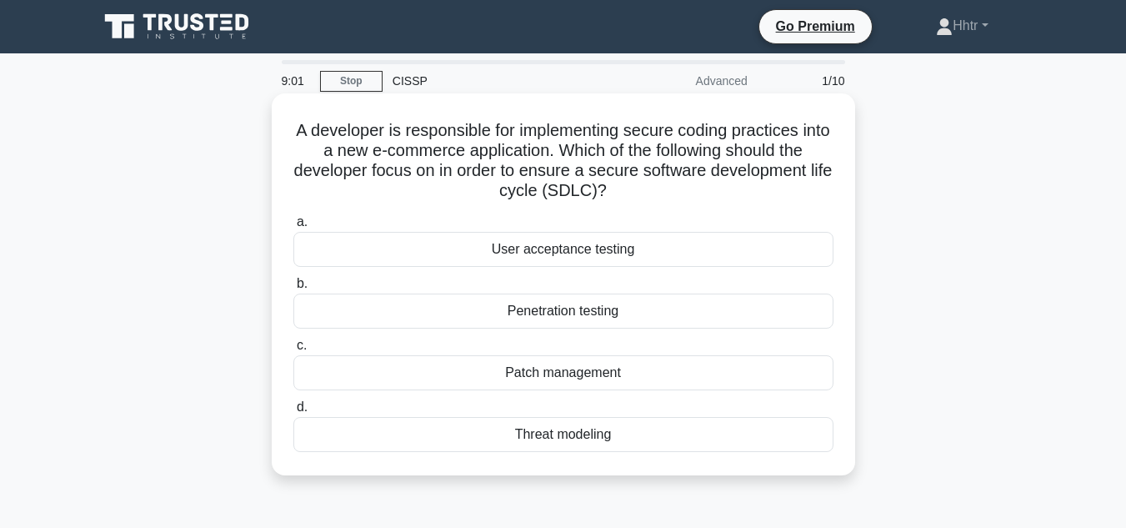
click at [599, 438] on div "Threat modeling" at bounding box center [563, 434] width 540 height 35
click at [293, 413] on input "d. Threat modeling" at bounding box center [293, 407] width 0 height 11
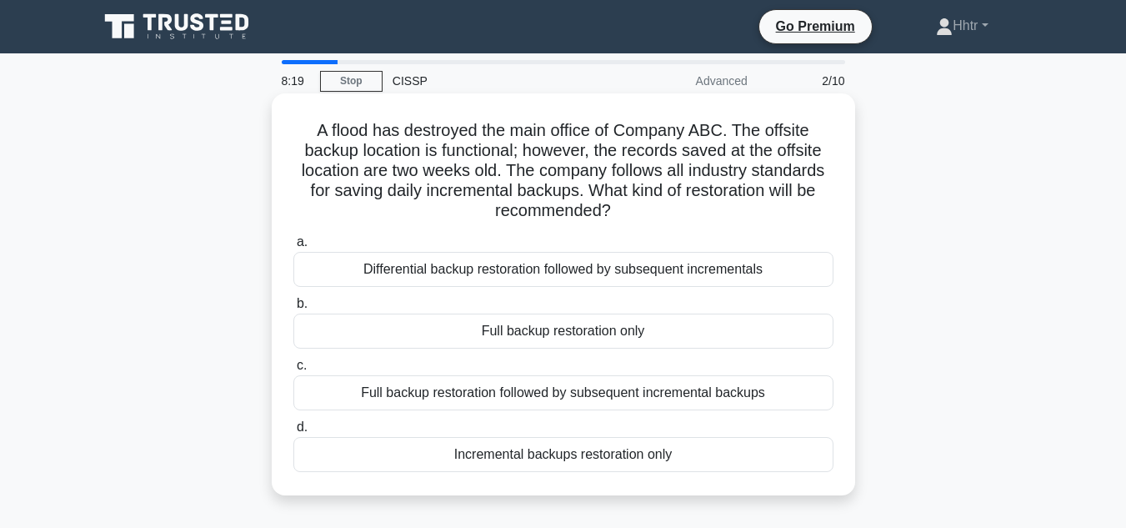
click at [714, 276] on div "Differential backup restoration followed by subsequent incrementals" at bounding box center [563, 269] width 540 height 35
click at [293, 248] on input "a. Differential backup restoration followed by subsequent incrementals" at bounding box center [293, 242] width 0 height 11
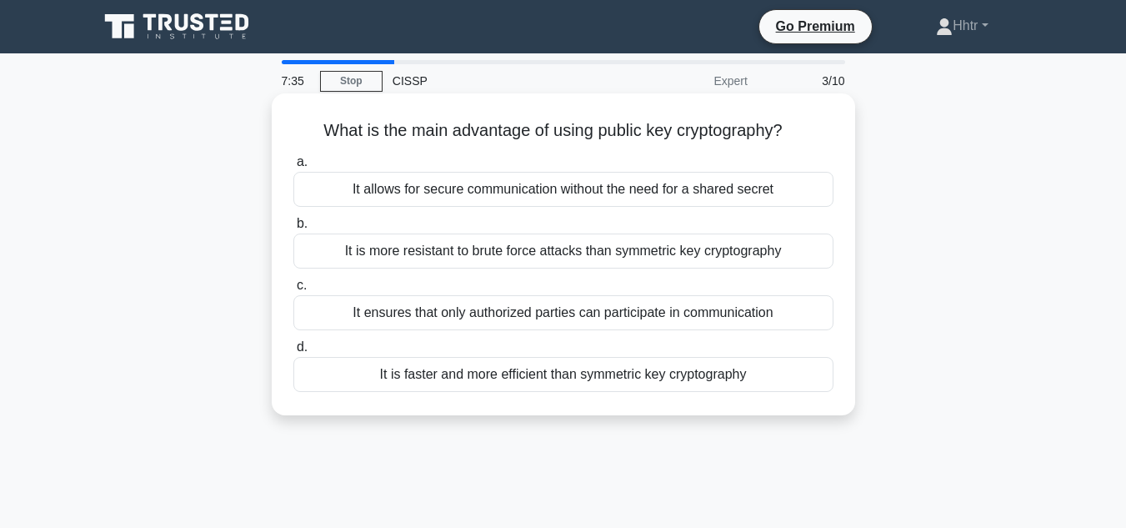
click at [717, 305] on div "It ensures that only authorized parties can participate in communication" at bounding box center [563, 312] width 540 height 35
click at [293, 291] on input "c. It ensures that only authorized parties can participate in communication" at bounding box center [293, 285] width 0 height 11
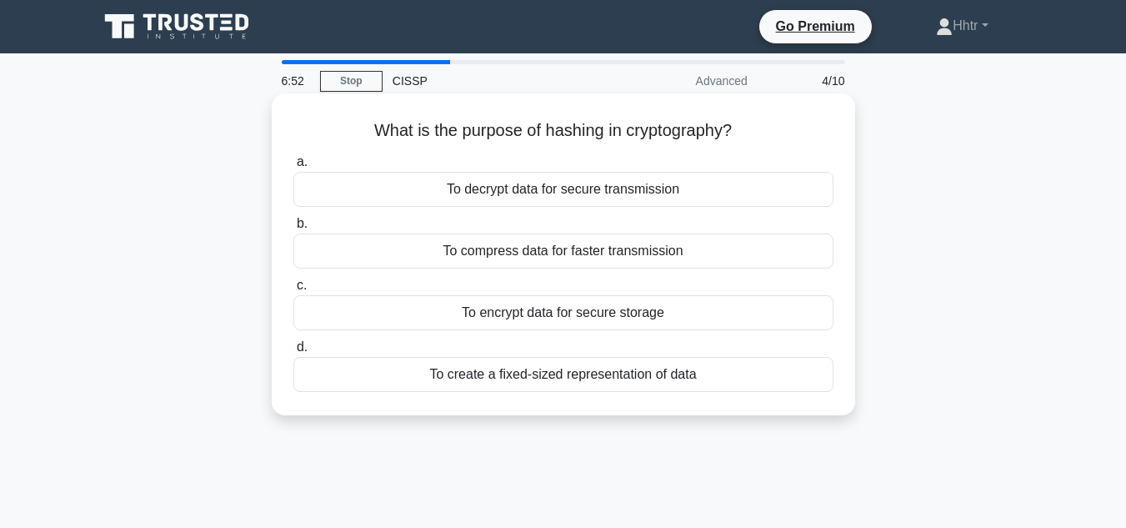
click at [587, 189] on div "To decrypt data for secure transmission" at bounding box center [563, 189] width 540 height 35
click at [293, 168] on input "a. To decrypt data for secure transmission" at bounding box center [293, 162] width 0 height 11
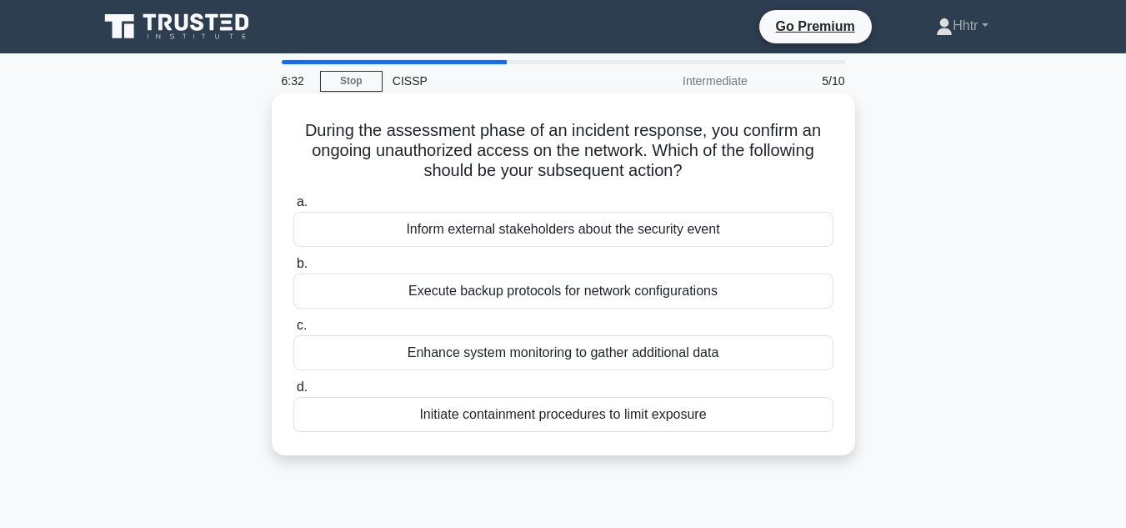
click at [636, 417] on div "Initiate containment procedures to limit exposure" at bounding box center [563, 414] width 540 height 35
click at [293, 393] on input "d. Initiate containment procedures to limit exposure" at bounding box center [293, 387] width 0 height 11
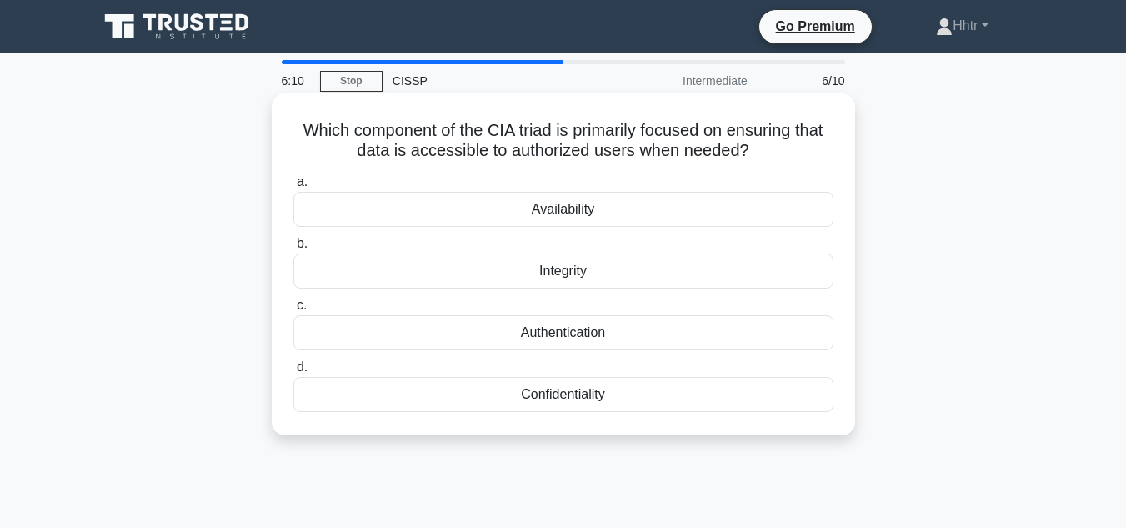
click at [590, 267] on div "Integrity" at bounding box center [563, 270] width 540 height 35
click at [293, 249] on input "b. Integrity" at bounding box center [293, 243] width 0 height 11
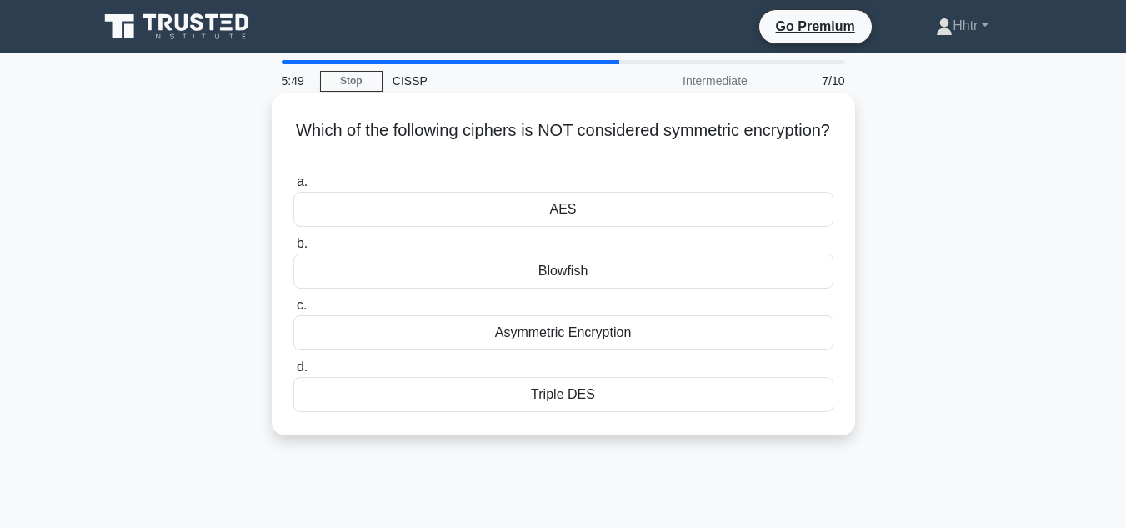
click at [601, 287] on div "Blowfish" at bounding box center [563, 270] width 540 height 35
click at [293, 249] on input "b. Blowfish" at bounding box center [293, 243] width 0 height 11
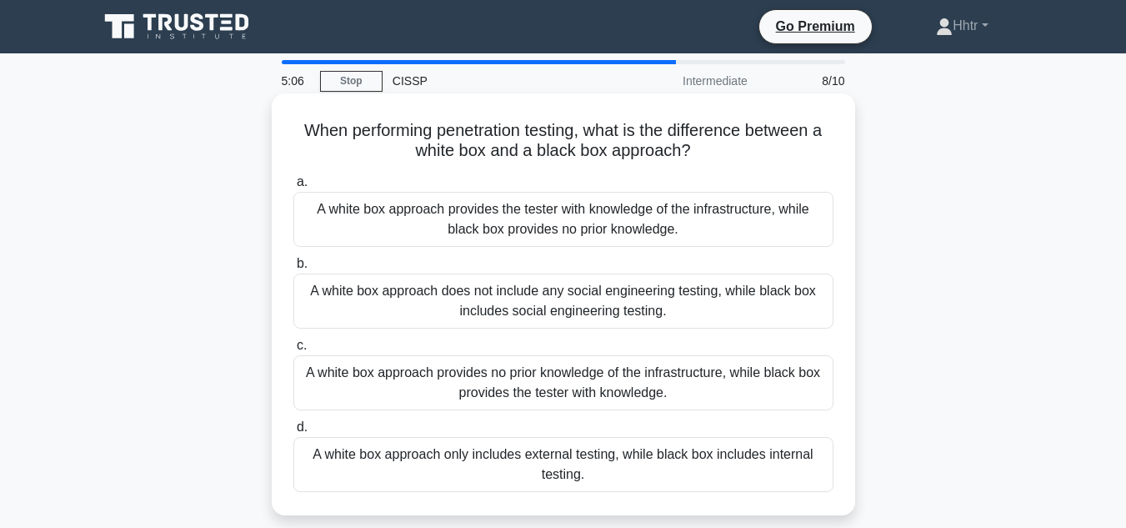
click at [585, 469] on div "A white box approach only includes external testing, while black box includes i…" at bounding box center [563, 464] width 540 height 55
click at [293, 433] on input "d. A white box approach only includes external testing, while black box include…" at bounding box center [293, 427] width 0 height 11
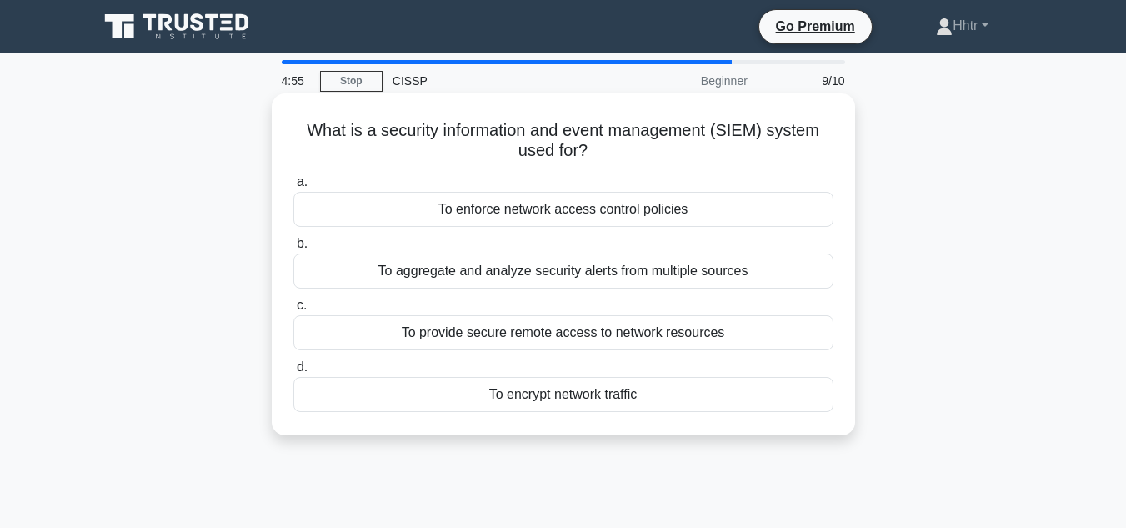
click at [580, 274] on div "To aggregate and analyze security alerts from multiple sources" at bounding box center [563, 270] width 540 height 35
click at [293, 249] on input "b. To aggregate and analyze security alerts from multiple sources" at bounding box center [293, 243] width 0 height 11
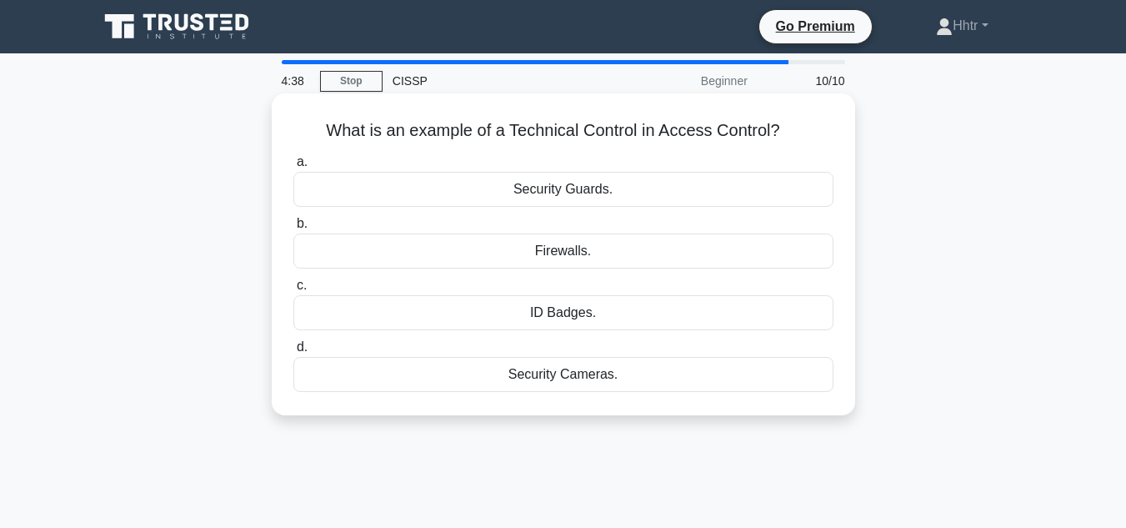
click at [610, 377] on div "Security Cameras." at bounding box center [563, 374] width 540 height 35
click at [293, 353] on input "d. Security Cameras." at bounding box center [293, 347] width 0 height 11
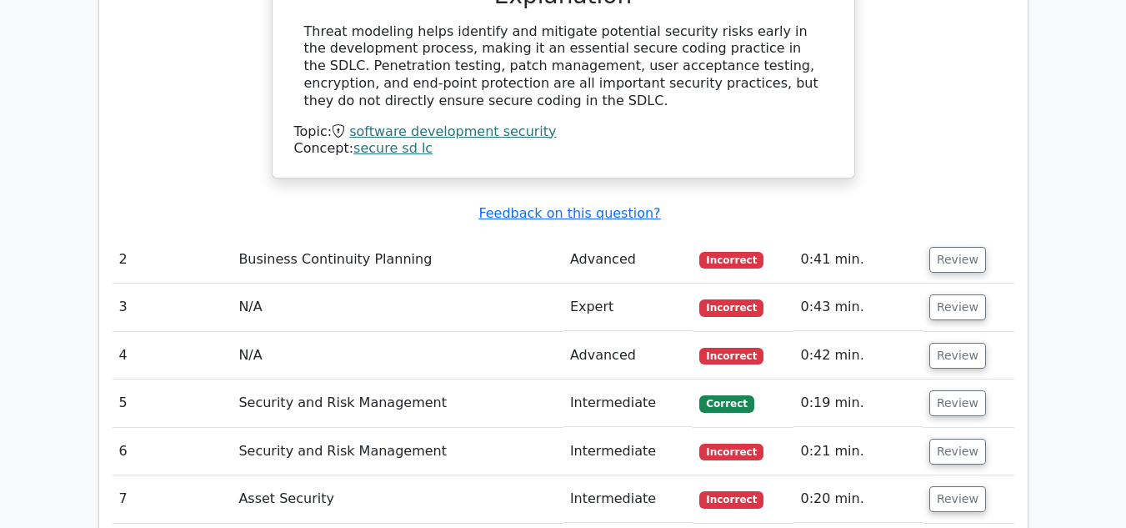
scroll to position [1834, 0]
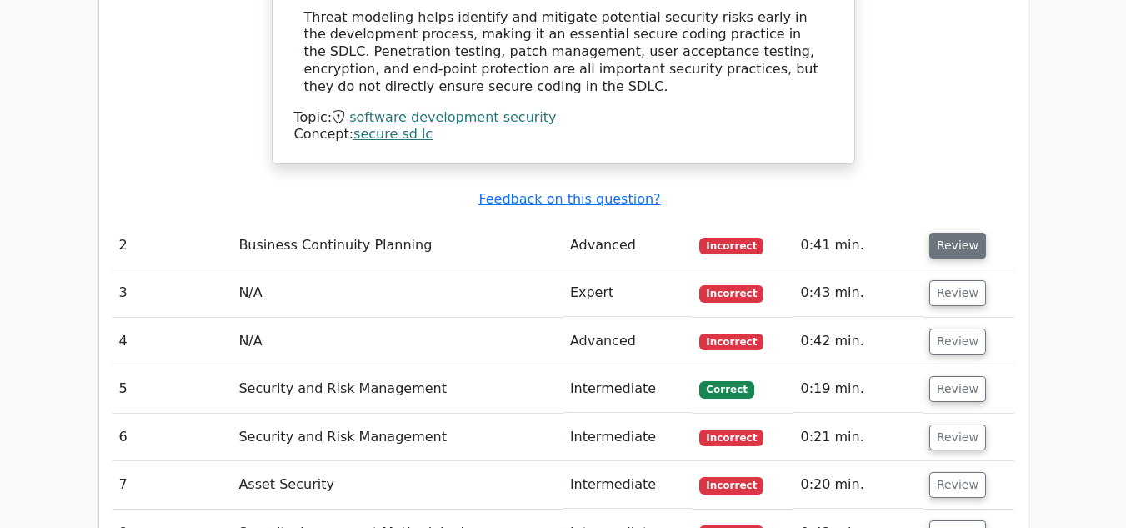
click at [940, 233] on button "Review" at bounding box center [958, 246] width 57 height 26
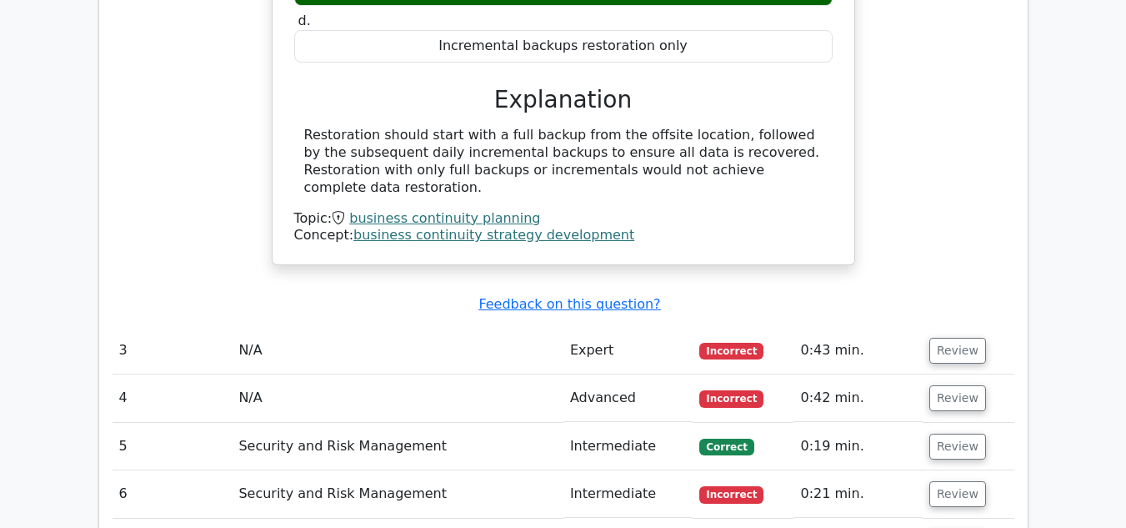
scroll to position [2418, 0]
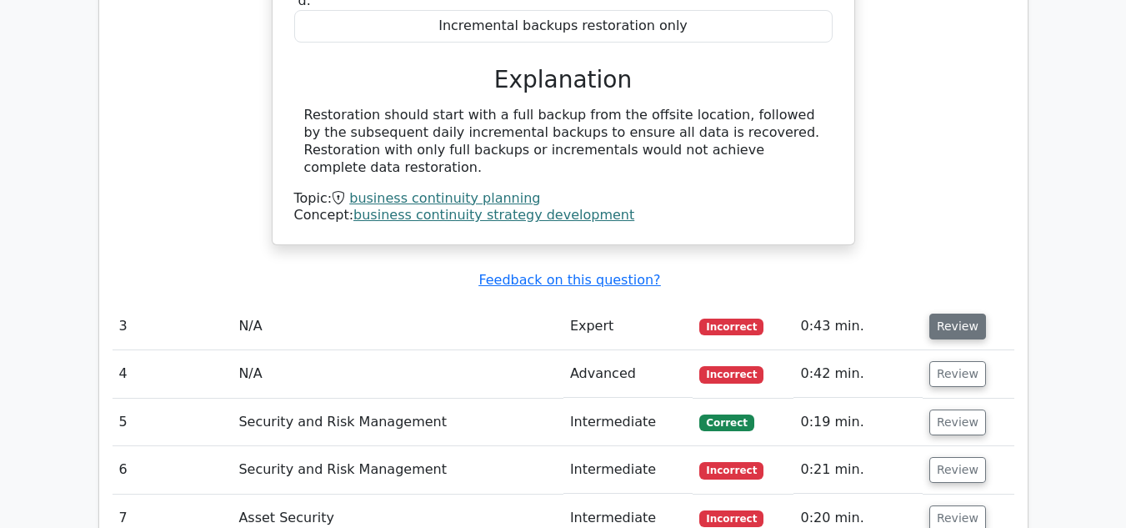
click at [958, 313] on button "Review" at bounding box center [958, 326] width 57 height 26
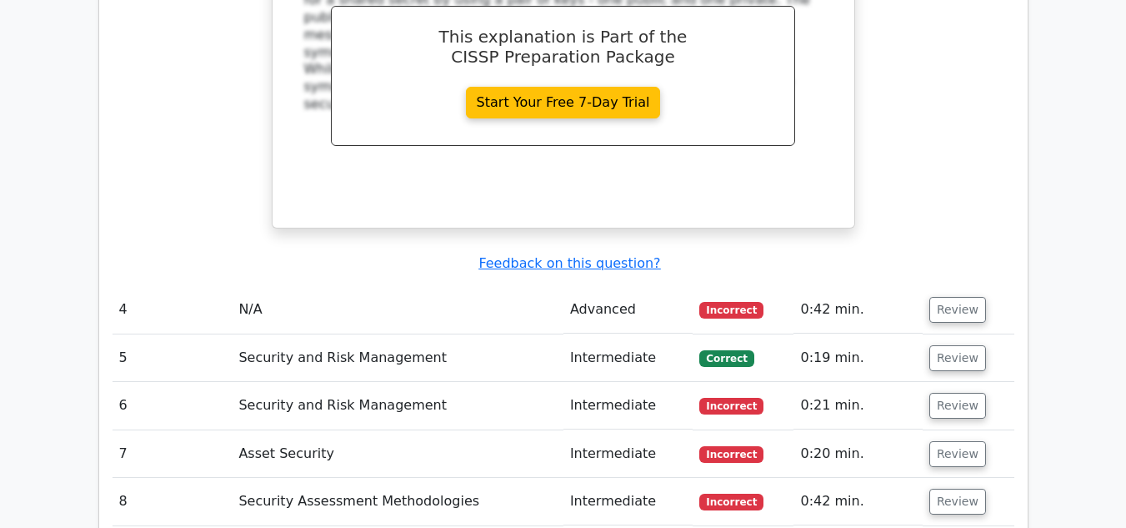
scroll to position [3168, 0]
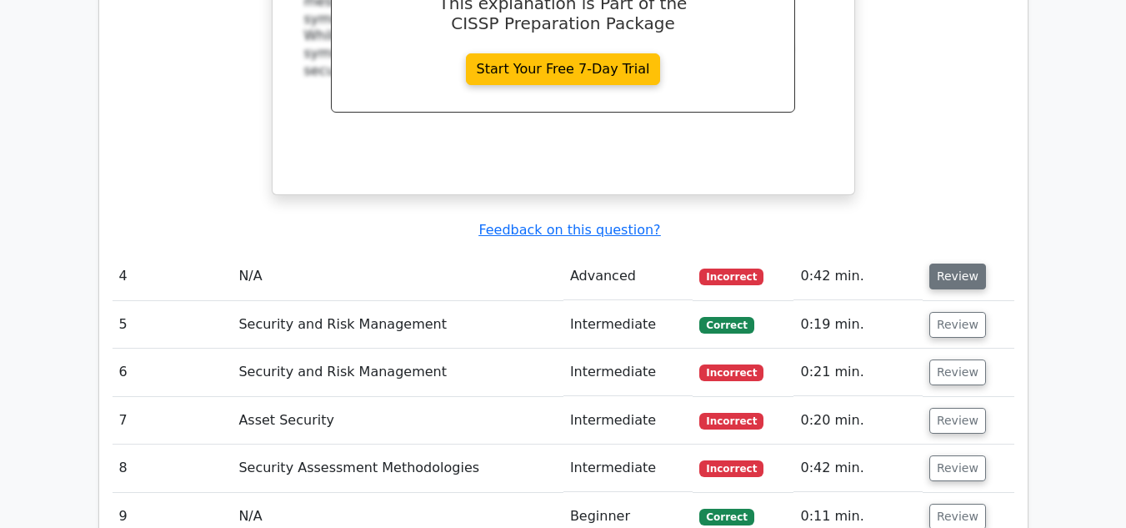
click at [952, 263] on button "Review" at bounding box center [958, 276] width 57 height 26
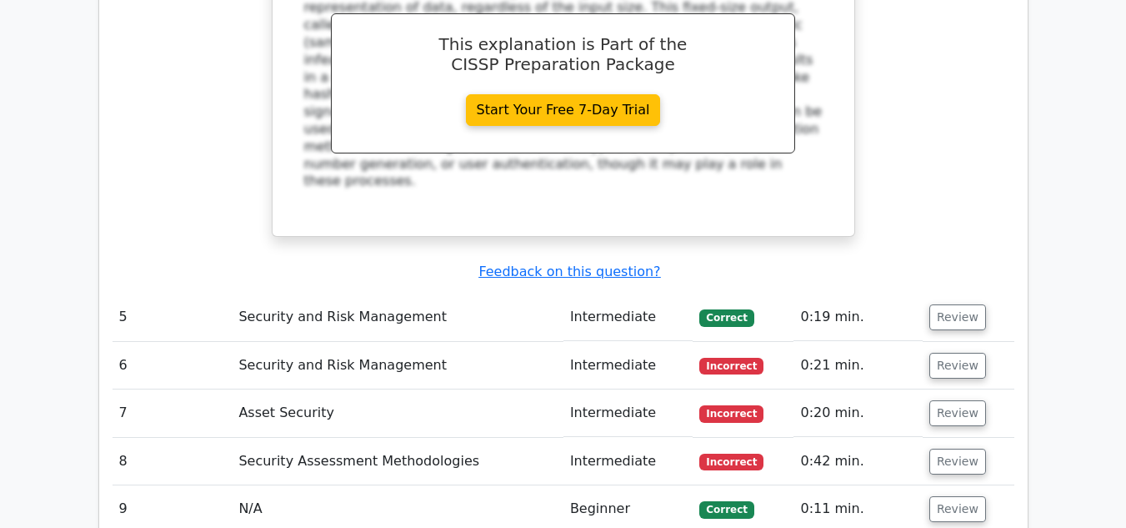
scroll to position [3835, 0]
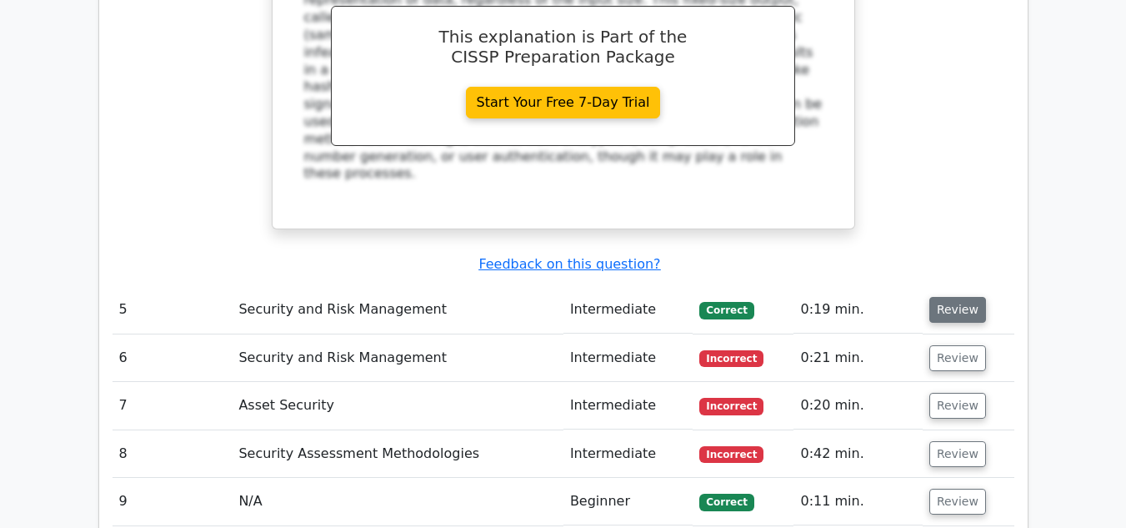
click at [952, 297] on button "Review" at bounding box center [958, 310] width 57 height 26
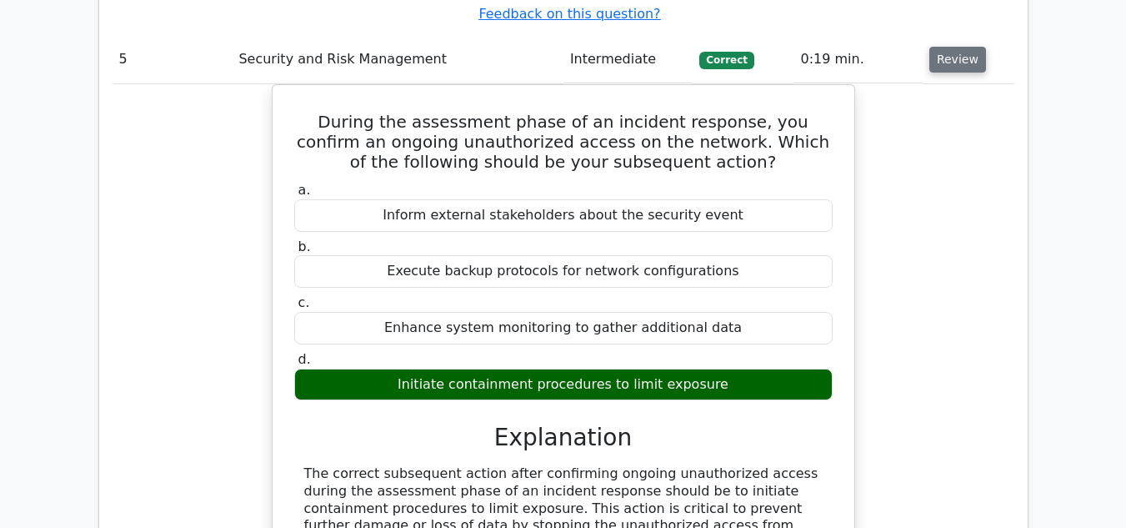
scroll to position [3918, 0]
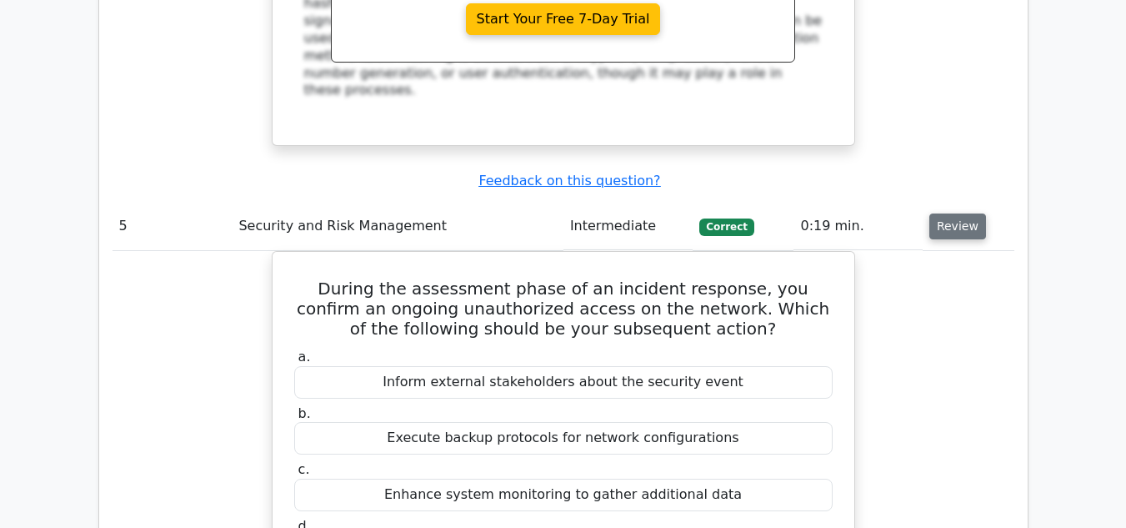
click at [963, 213] on button "Review" at bounding box center [958, 226] width 57 height 26
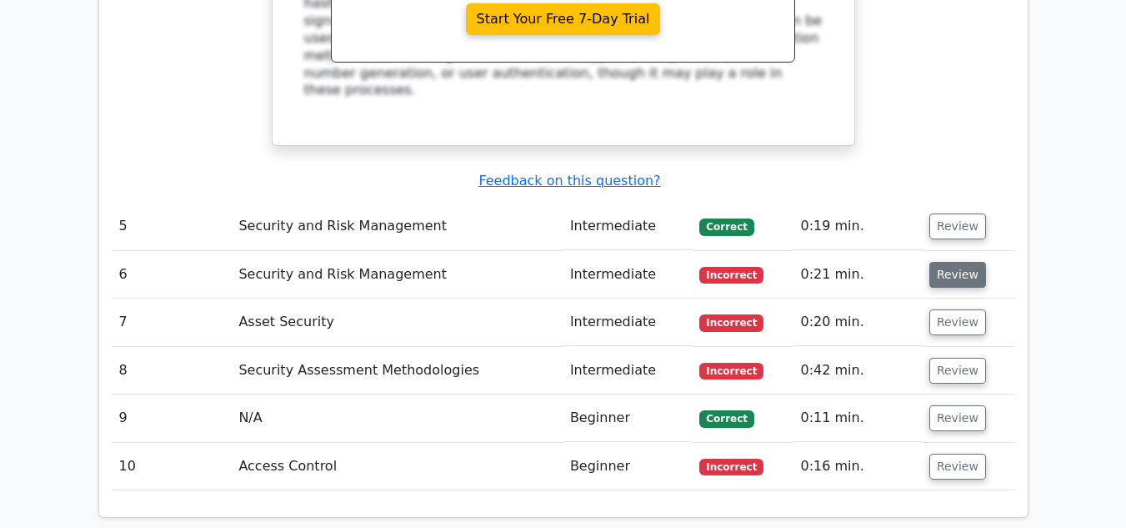
click at [970, 262] on button "Review" at bounding box center [958, 275] width 57 height 26
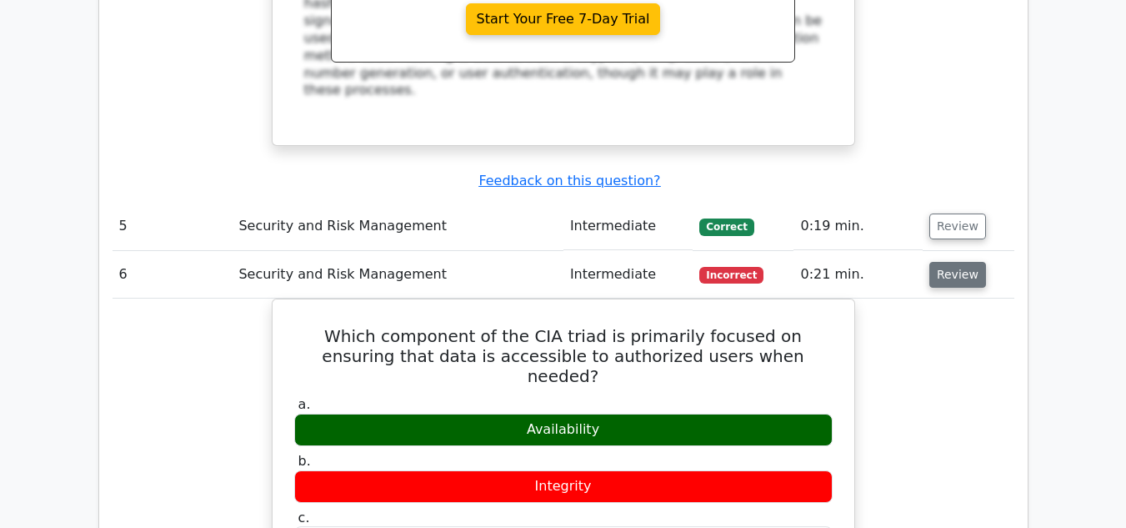
click at [970, 262] on button "Review" at bounding box center [958, 275] width 57 height 26
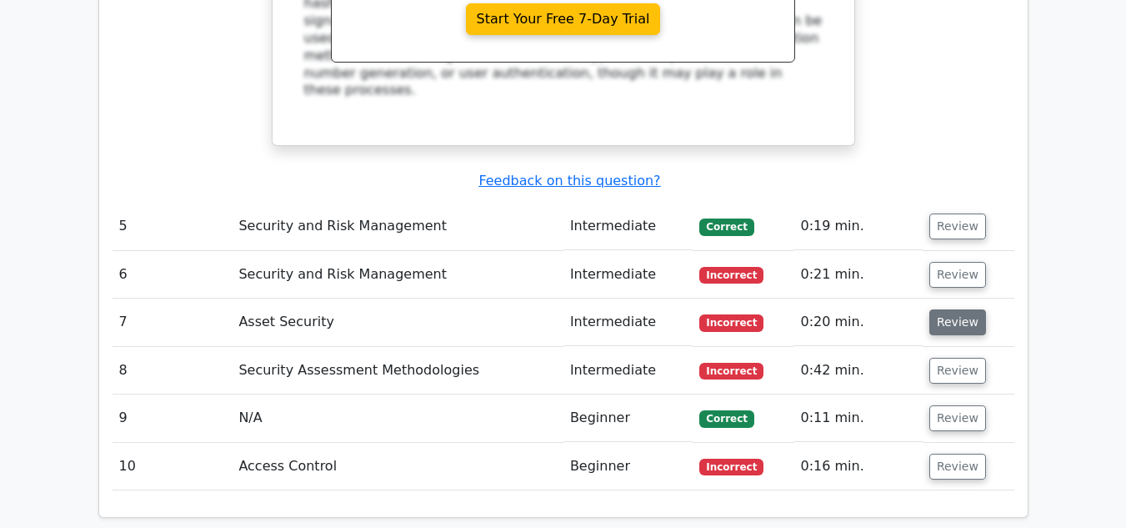
click at [960, 309] on button "Review" at bounding box center [958, 322] width 57 height 26
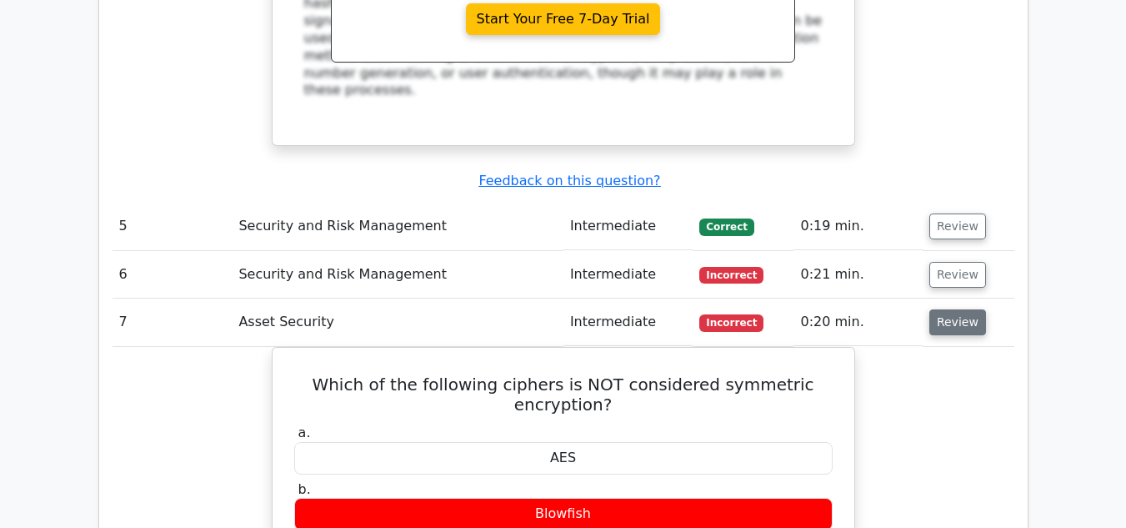
click at [960, 309] on button "Review" at bounding box center [958, 322] width 57 height 26
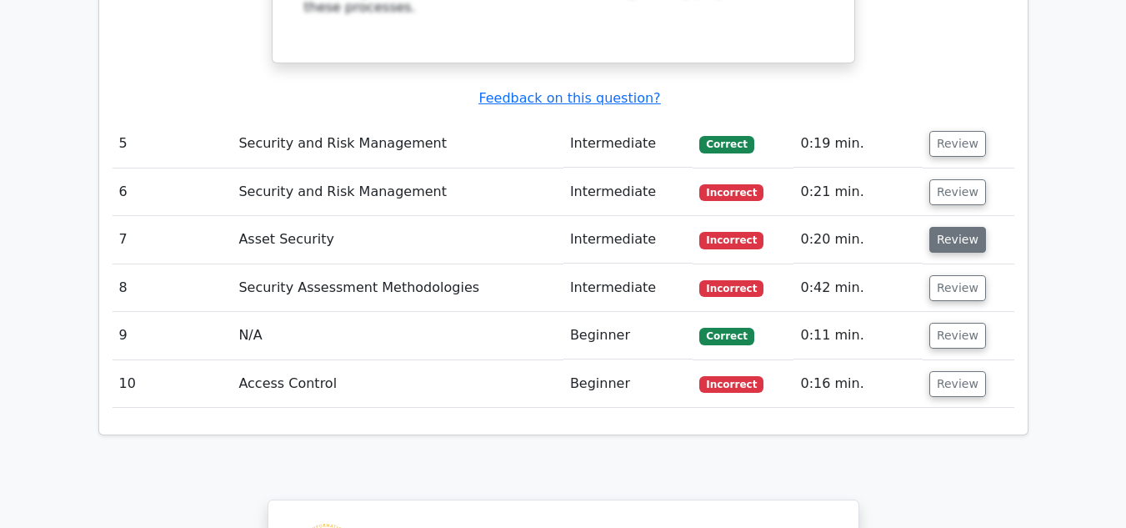
scroll to position [4002, 0]
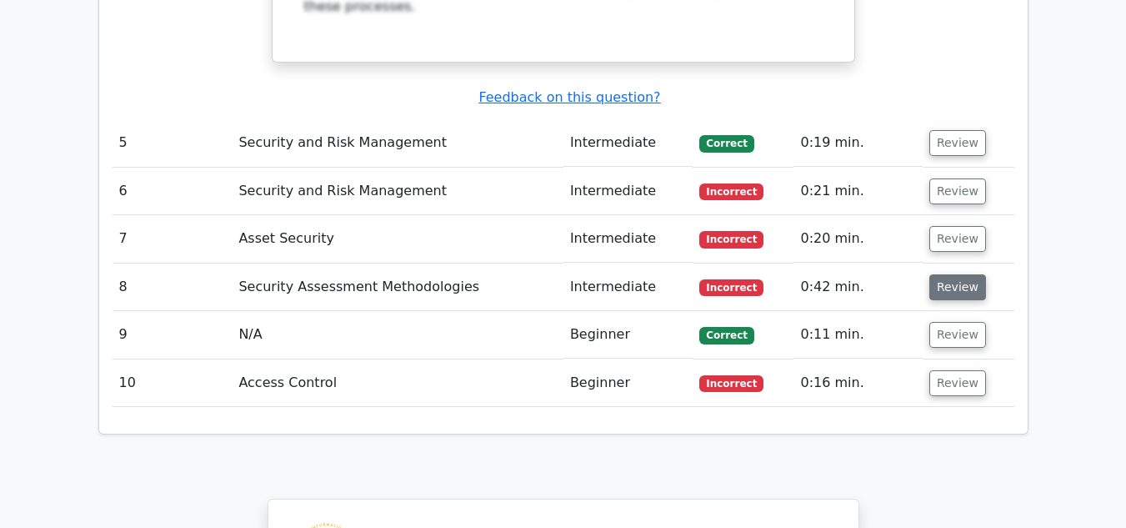
click at [965, 274] on button "Review" at bounding box center [958, 287] width 57 height 26
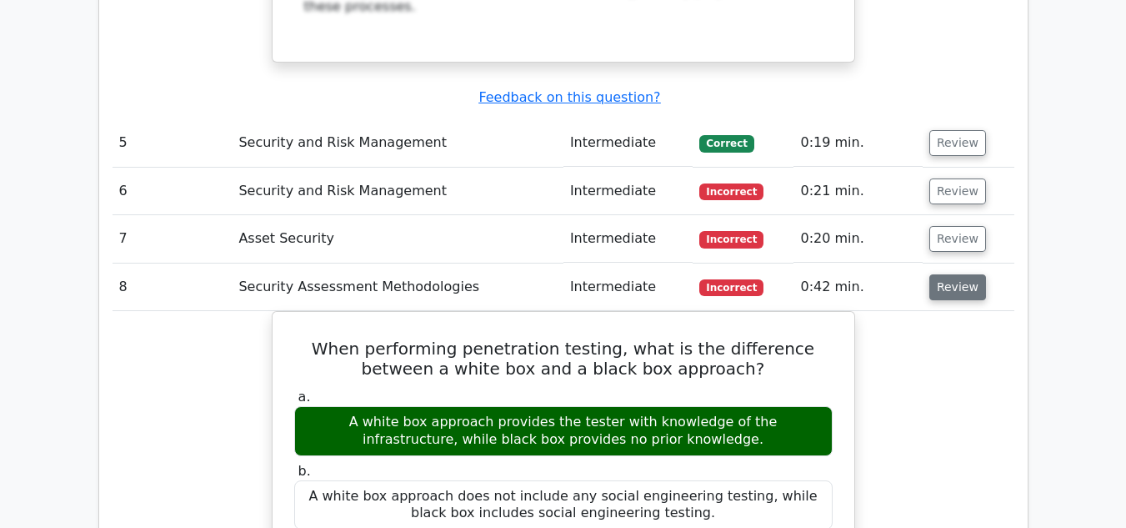
click at [965, 274] on button "Review" at bounding box center [958, 287] width 57 height 26
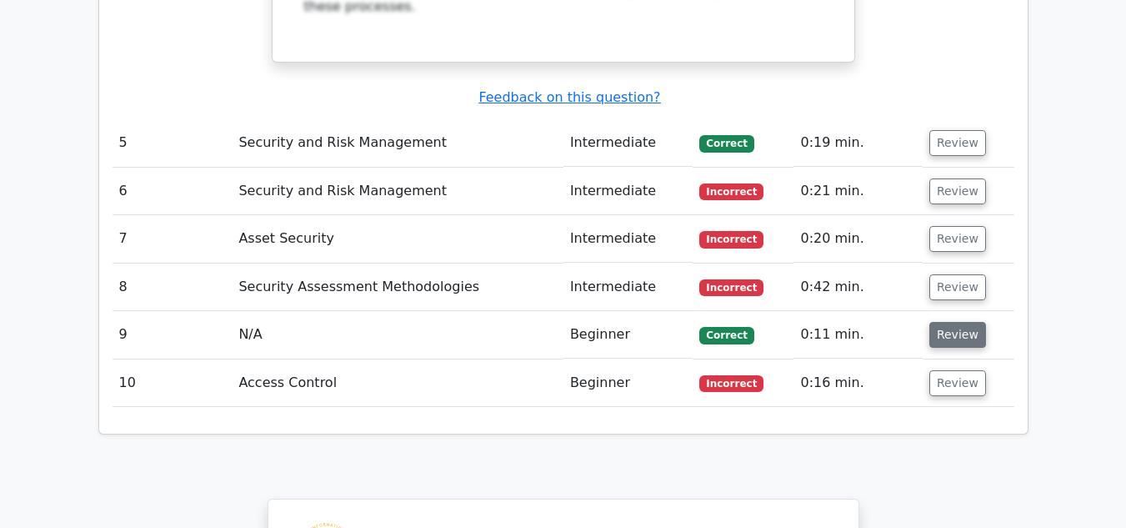
click at [965, 322] on button "Review" at bounding box center [958, 335] width 57 height 26
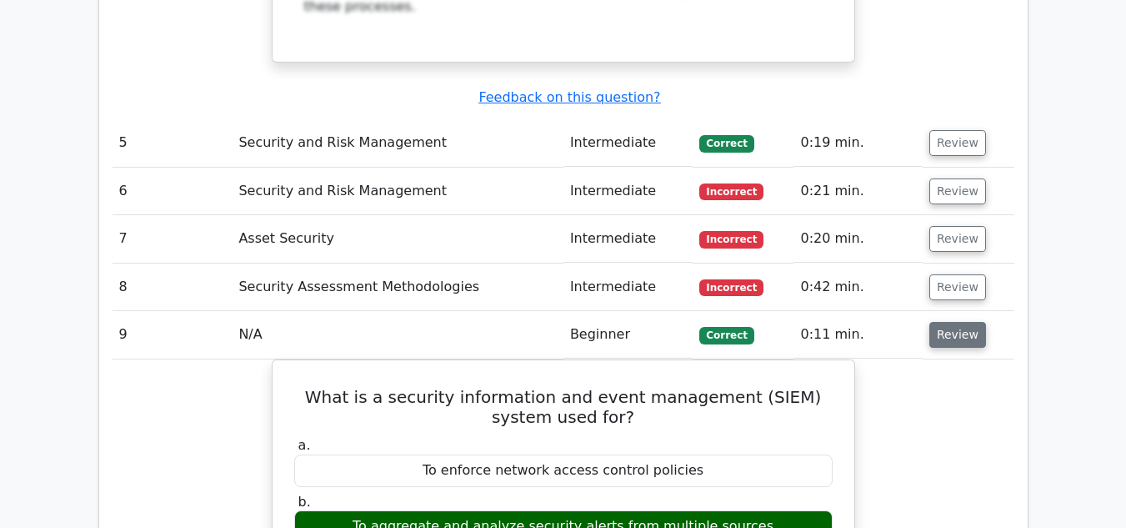
click at [965, 322] on button "Review" at bounding box center [958, 335] width 57 height 26
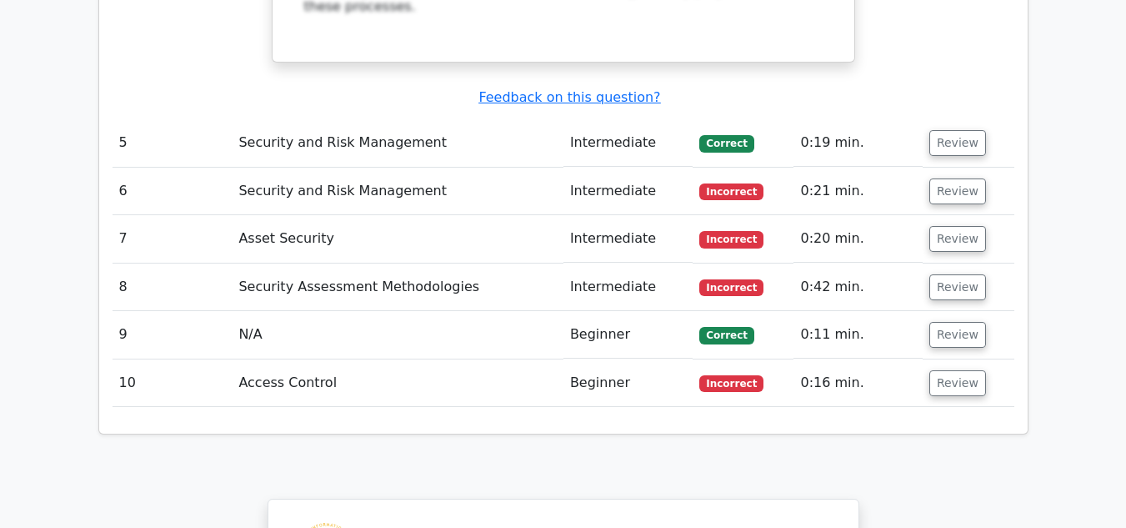
click at [960, 359] on td "Review" at bounding box center [969, 383] width 92 height 48
click at [960, 370] on button "Review" at bounding box center [958, 383] width 57 height 26
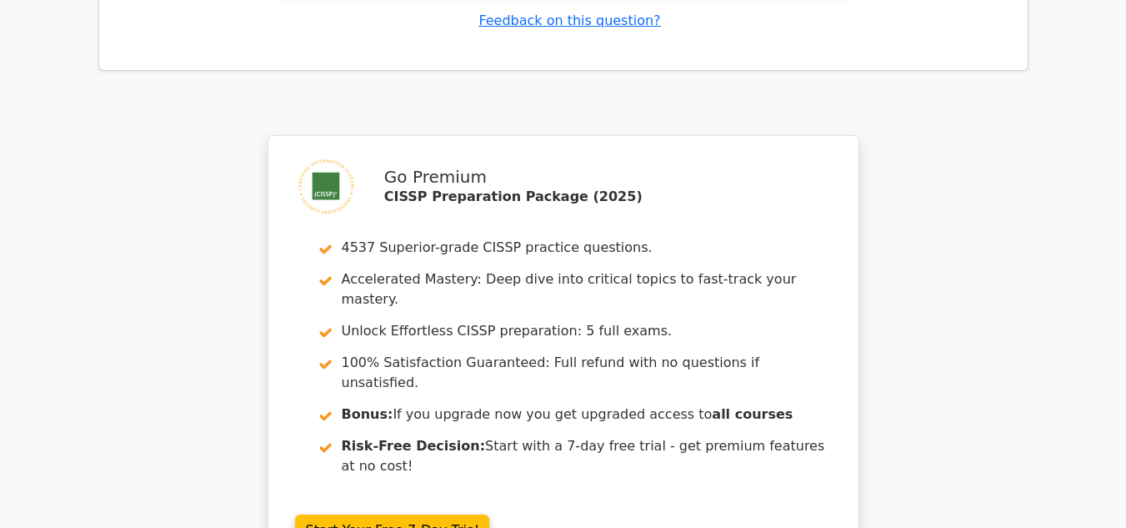
scroll to position [5268, 0]
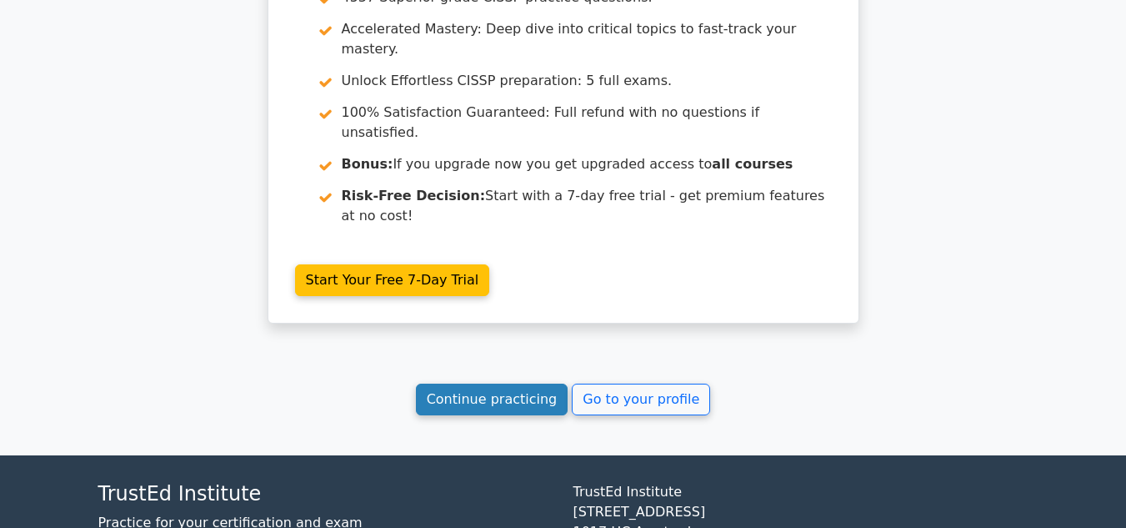
click at [530, 384] on link "Continue practicing" at bounding box center [492, 400] width 153 height 32
